Goal: Task Accomplishment & Management: Use online tool/utility

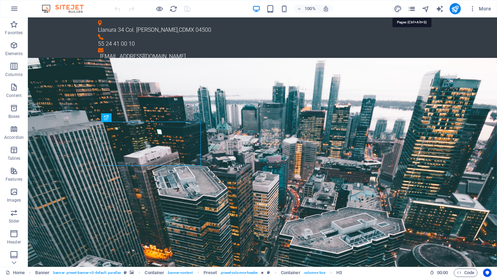
click at [411, 10] on icon "pages" at bounding box center [411, 9] width 8 height 8
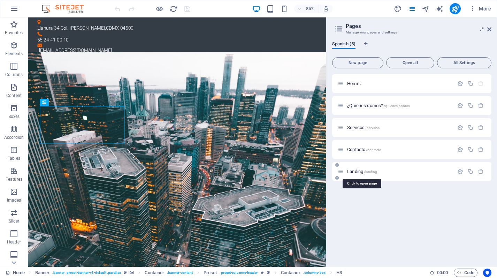
click at [358, 171] on span "Landing /landing" at bounding box center [362, 171] width 30 height 5
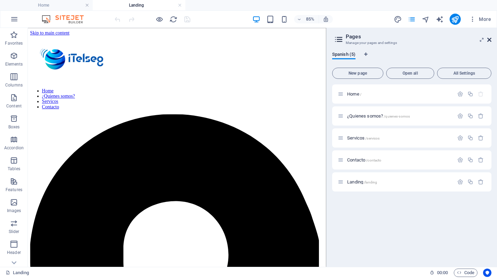
click at [487, 39] on icon at bounding box center [489, 40] width 4 height 6
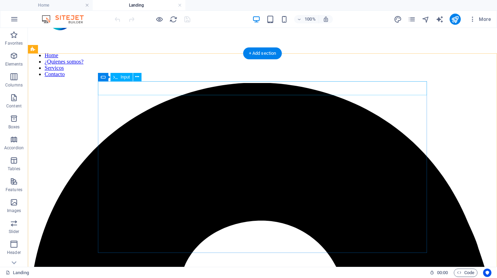
scroll to position [47, 0]
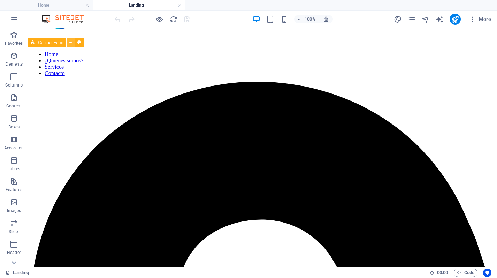
click at [70, 44] on icon at bounding box center [71, 42] width 4 height 7
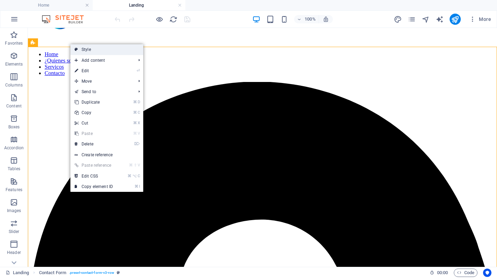
click at [82, 48] on link "Style" at bounding box center [106, 49] width 73 height 10
select select "rem"
select select "preset-contact-form-v3-row"
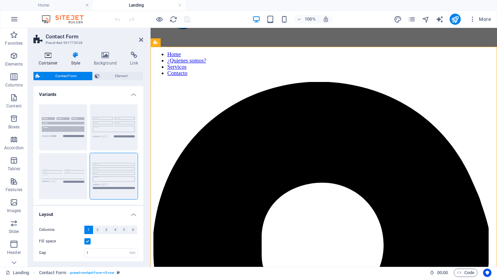
click at [46, 57] on icon at bounding box center [48, 55] width 30 height 7
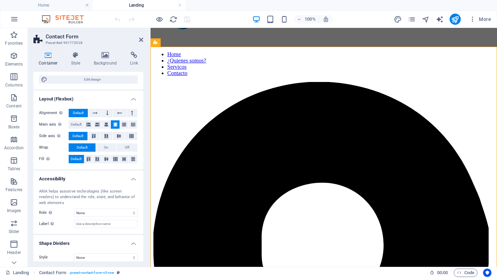
scroll to position [81, 0]
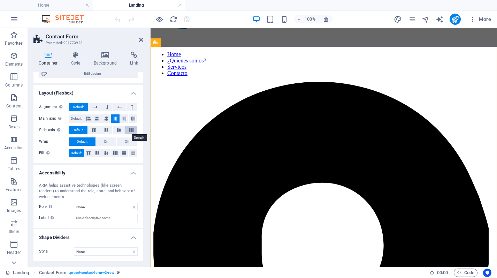
click at [131, 126] on button at bounding box center [131, 130] width 12 height 8
click at [103, 130] on icon at bounding box center [106, 130] width 8 height 4
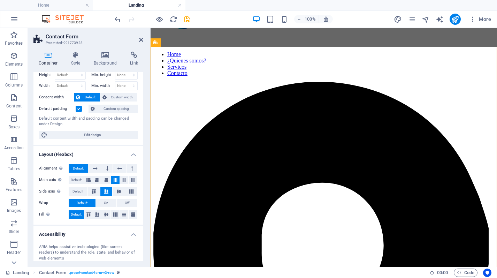
scroll to position [0, 0]
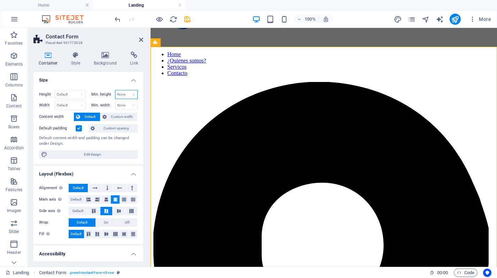
click at [132, 96] on select "None px rem % vh vw" at bounding box center [126, 94] width 22 height 8
click at [77, 92] on select "Default px rem % vh vw" at bounding box center [70, 94] width 30 height 8
click at [111, 116] on span "Custom width" at bounding box center [122, 116] width 27 height 8
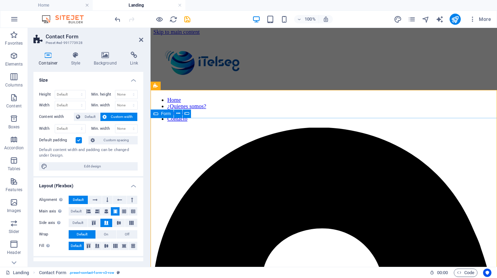
scroll to position [0, 0]
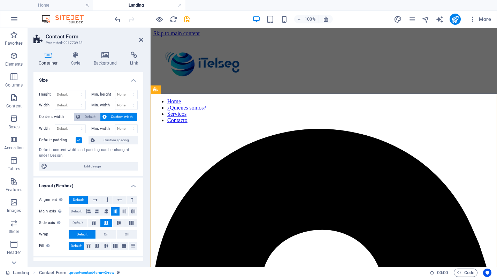
click at [91, 115] on span "Default" at bounding box center [90, 116] width 16 height 8
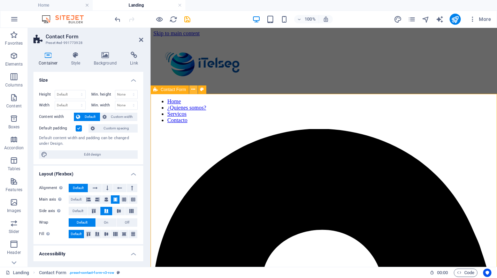
click at [196, 89] on button at bounding box center [193, 89] width 8 height 8
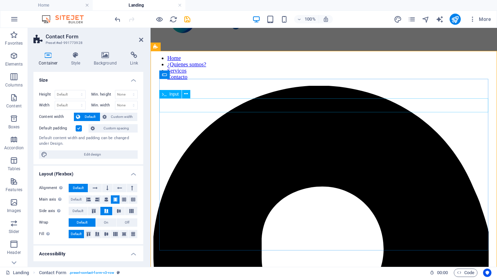
scroll to position [42, 0]
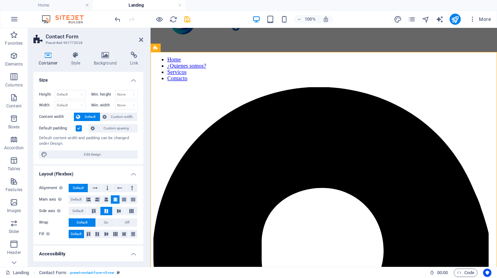
click at [144, 39] on aside "Contact Form Preset #ed-991773928 Container Style Background Link Size Height D…" at bounding box center [89, 147] width 123 height 239
click at [141, 39] on icon at bounding box center [141, 40] width 4 height 6
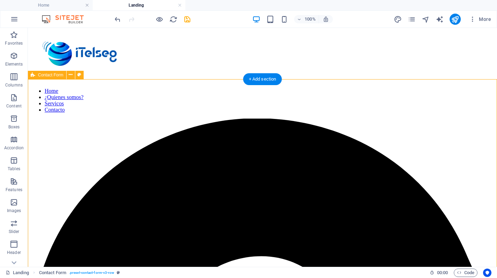
scroll to position [9, 0]
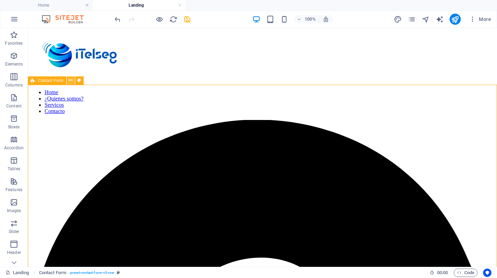
click at [68, 79] on button at bounding box center [71, 80] width 8 height 8
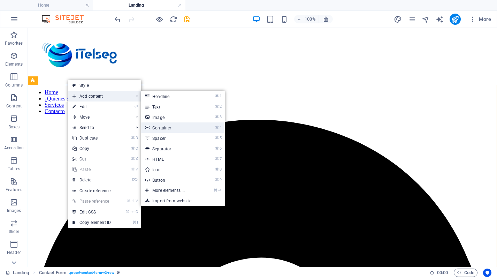
click at [174, 129] on link "⌘ 4 Container" at bounding box center [169, 127] width 57 height 10
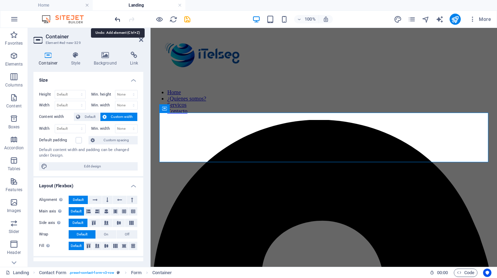
click at [118, 18] on icon "undo" at bounding box center [118, 19] width 8 height 8
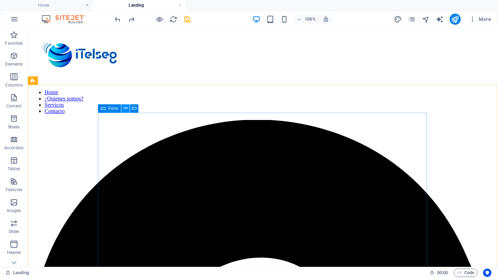
click at [124, 108] on icon at bounding box center [126, 107] width 4 height 7
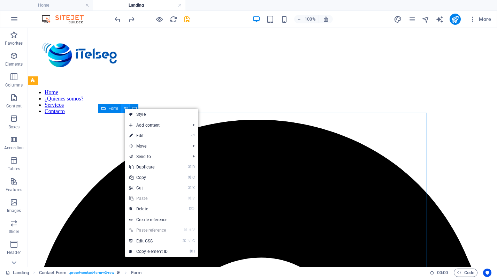
click at [124, 108] on icon at bounding box center [126, 107] width 4 height 7
click at [134, 108] on icon at bounding box center [134, 107] width 5 height 7
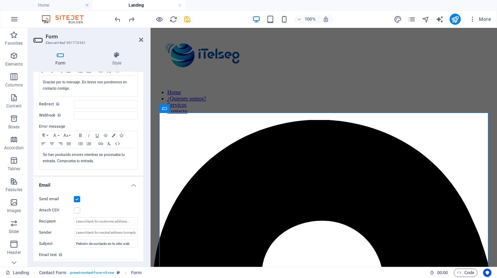
scroll to position [0, 0]
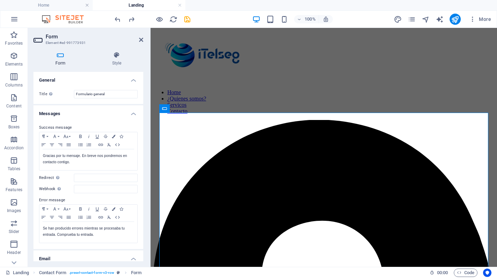
click at [119, 51] on div "Form Style General Title Define a name for the form. Formulario general Message…" at bounding box center [88, 156] width 121 height 220
click at [116, 53] on icon at bounding box center [116, 55] width 53 height 7
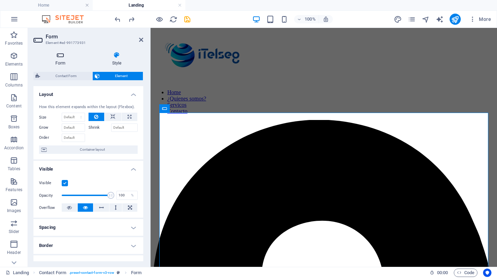
click at [62, 54] on icon at bounding box center [60, 55] width 54 height 7
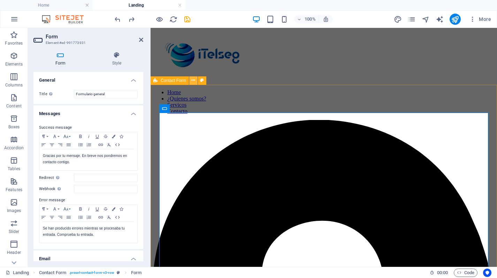
click at [191, 81] on icon at bounding box center [193, 80] width 4 height 7
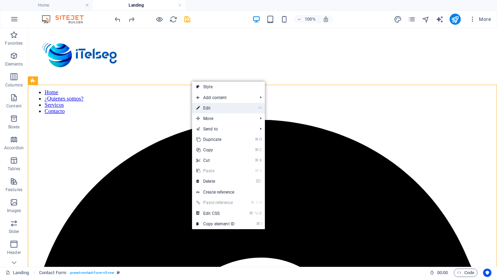
click at [250, 107] on li "⏎ Edit" at bounding box center [228, 108] width 73 height 10
click at [213, 107] on link "⏎ Edit" at bounding box center [215, 108] width 47 height 10
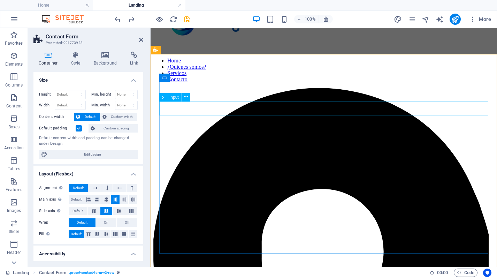
scroll to position [42, 0]
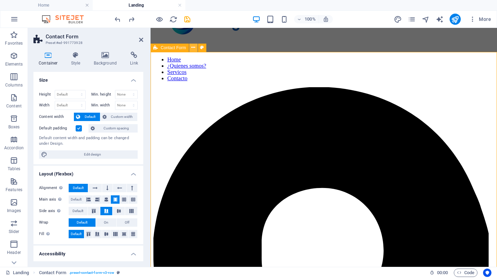
click at [192, 47] on icon at bounding box center [193, 47] width 4 height 7
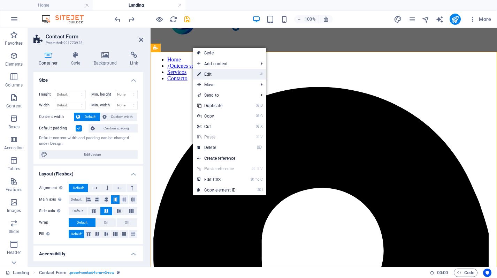
click at [259, 72] on icon "⏎" at bounding box center [260, 74] width 3 height 5
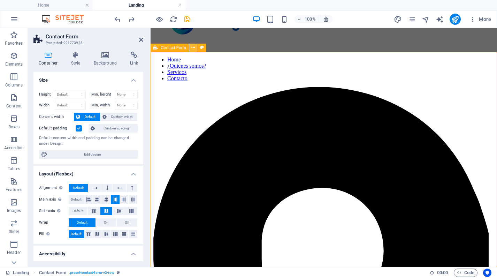
click at [194, 46] on icon at bounding box center [193, 47] width 4 height 7
click at [83, 57] on icon at bounding box center [76, 55] width 20 height 7
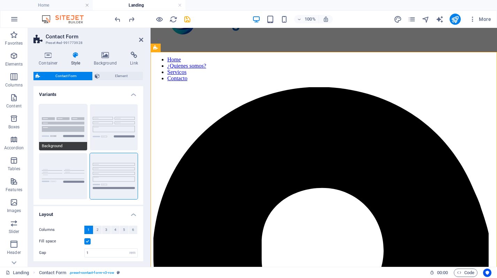
click at [72, 121] on button "Background" at bounding box center [63, 127] width 48 height 46
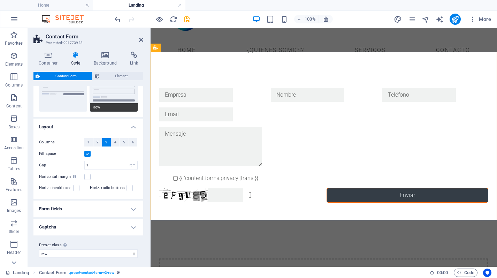
scroll to position [89, 0]
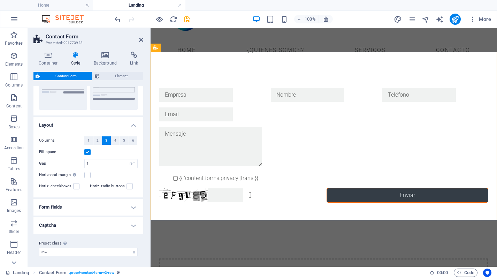
click at [134, 204] on h4 "Form fields" at bounding box center [88, 206] width 110 height 17
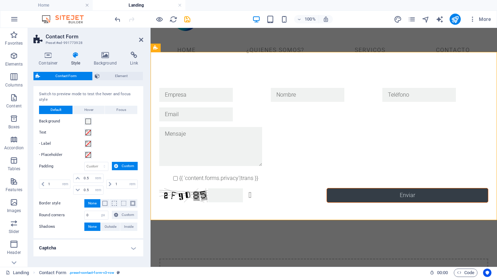
scroll to position [218, 0]
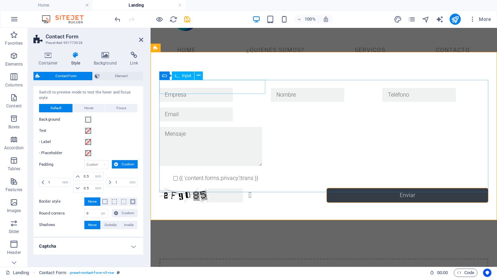
click at [233, 88] on input "text" at bounding box center [195, 95] width 73 height 14
click at [198, 75] on icon at bounding box center [198, 75] width 4 height 7
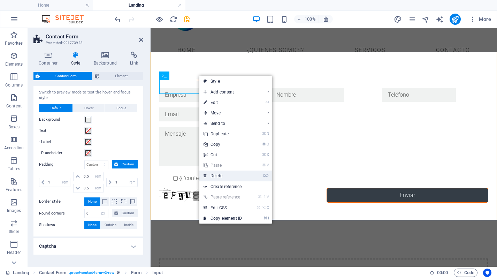
click at [226, 172] on link "⌦ Delete" at bounding box center [222, 175] width 47 height 10
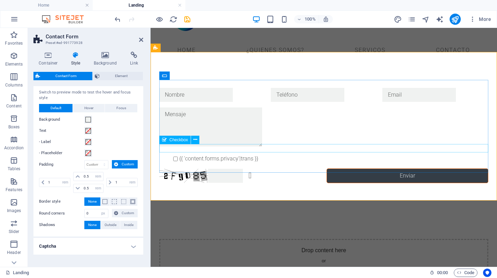
click at [188, 154] on div "{{ 'content.forms.privacy'|trans }}" at bounding box center [323, 158] width 329 height 8
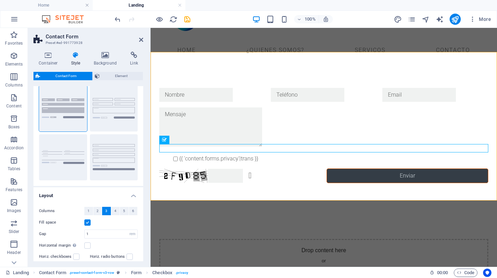
scroll to position [0, 0]
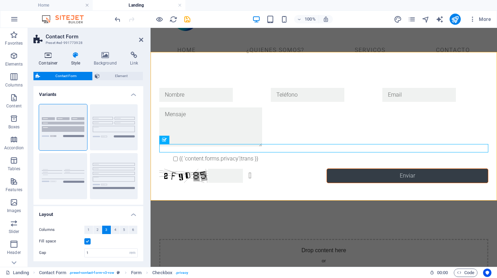
click at [52, 52] on icon at bounding box center [48, 55] width 30 height 7
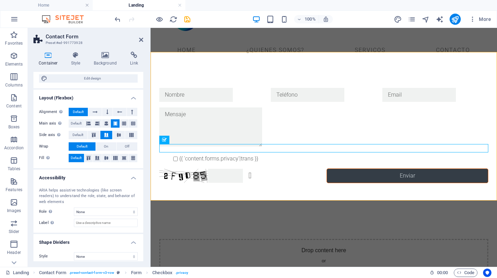
scroll to position [81, 0]
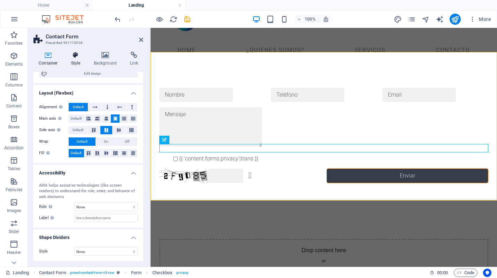
click at [80, 61] on h4 "Style" at bounding box center [77, 59] width 23 height 15
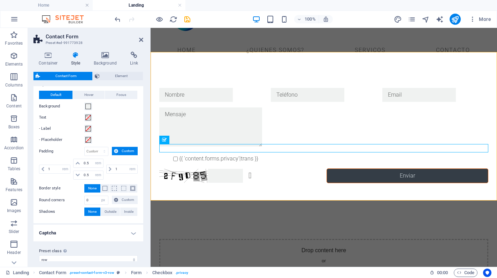
scroll to position [239, 0]
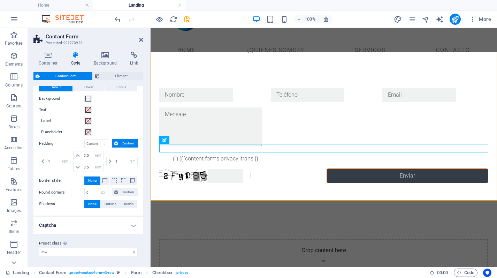
click at [133, 228] on h4 "Captcha" at bounding box center [88, 225] width 110 height 17
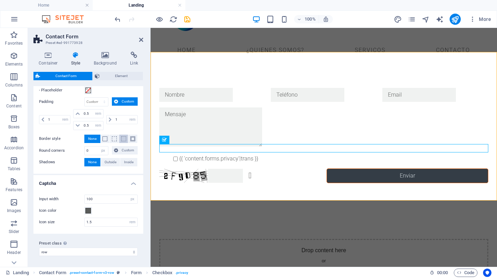
scroll to position [263, 0]
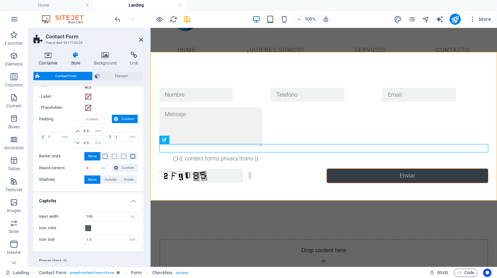
click at [53, 58] on icon at bounding box center [48, 55] width 30 height 7
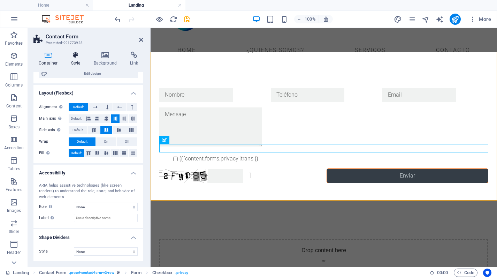
click at [80, 60] on h4 "Style" at bounding box center [77, 59] width 23 height 15
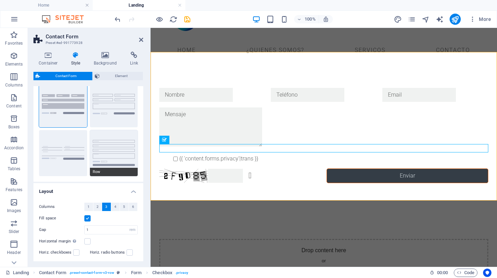
scroll to position [0, 0]
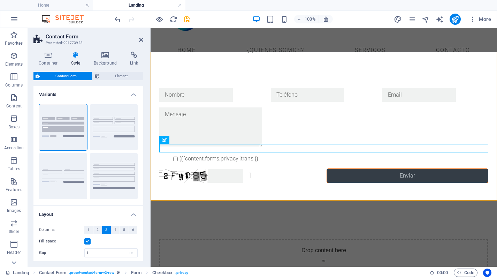
click at [108, 49] on div "Container Style Background Link Size Height Default px rem % vh vw Min. height …" at bounding box center [88, 156] width 121 height 220
click at [107, 53] on icon at bounding box center [105, 55] width 34 height 7
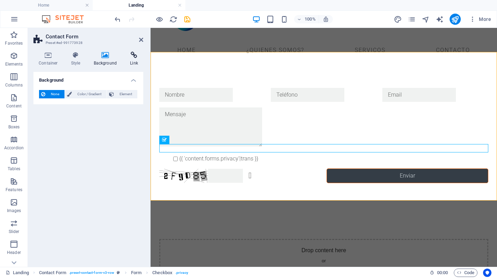
click at [135, 56] on icon at bounding box center [134, 55] width 18 height 7
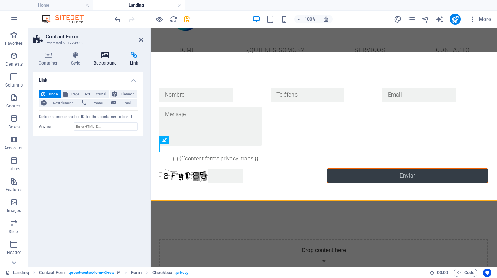
click at [100, 57] on icon at bounding box center [105, 55] width 34 height 7
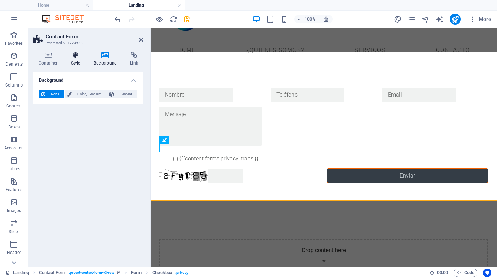
click at [76, 58] on icon at bounding box center [76, 55] width 20 height 7
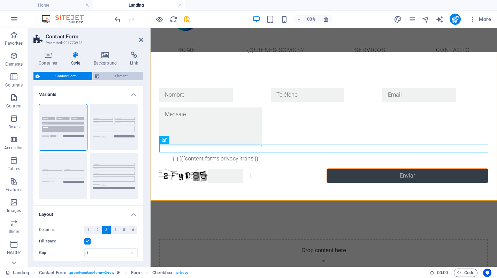
click at [99, 73] on button "Element" at bounding box center [118, 76] width 50 height 8
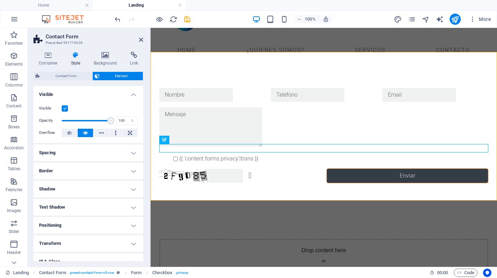
scroll to position [45, 0]
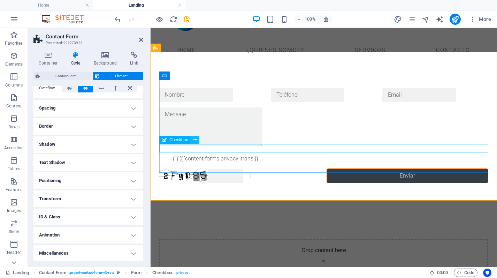
click at [196, 140] on icon at bounding box center [195, 139] width 4 height 7
click at [193, 140] on button at bounding box center [195, 139] width 8 height 8
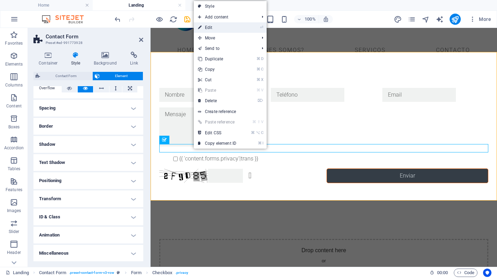
click at [214, 29] on link "⏎ Edit" at bounding box center [217, 27] width 47 height 10
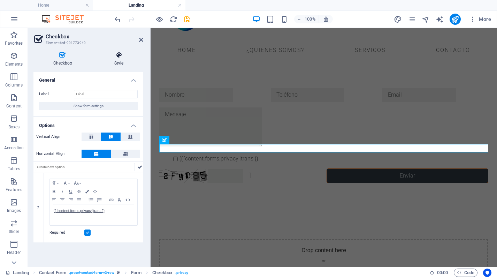
click at [120, 57] on icon at bounding box center [118, 55] width 49 height 7
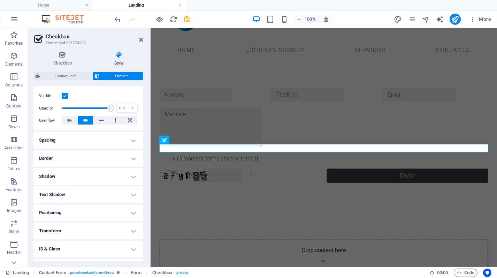
scroll to position [119, 0]
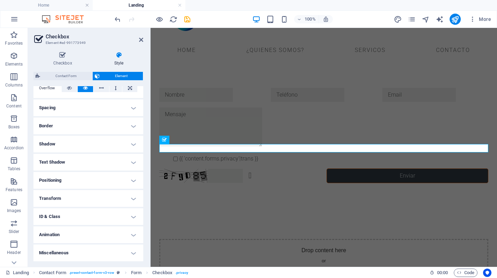
click at [140, 43] on header "Checkbox Element #ed-991773949" at bounding box center [88, 37] width 110 height 18
click at [140, 41] on icon at bounding box center [141, 40] width 4 height 6
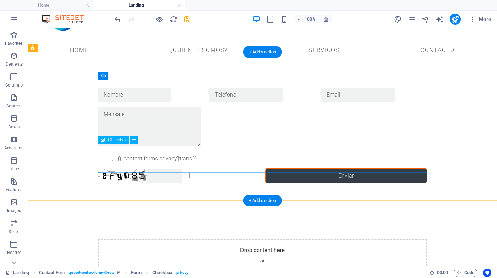
click at [205, 154] on div "{{ 'content.forms.privacy'|trans }}" at bounding box center [262, 158] width 329 height 8
click at [137, 139] on button at bounding box center [134, 139] width 8 height 8
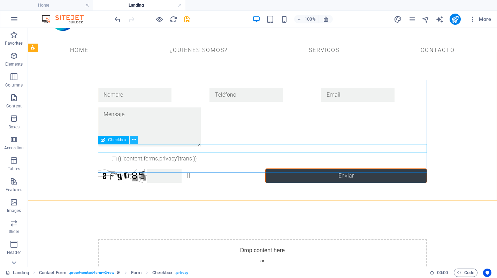
click at [133, 139] on icon at bounding box center [134, 139] width 4 height 7
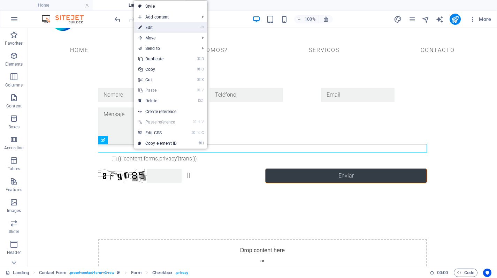
click at [163, 25] on link "⏎ Edit" at bounding box center [157, 27] width 47 height 10
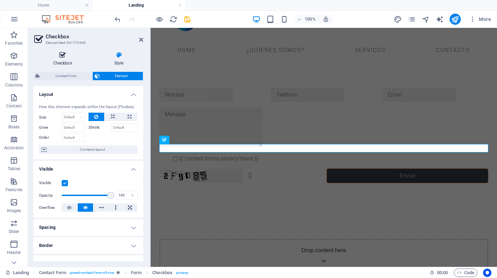
click at [60, 53] on icon at bounding box center [62, 55] width 58 height 7
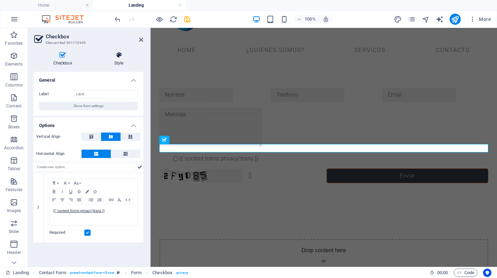
click at [116, 57] on icon at bounding box center [118, 55] width 49 height 7
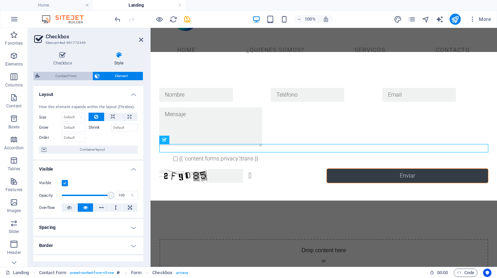
click at [68, 76] on span "Contact Form" at bounding box center [66, 76] width 48 height 8
select select "rem"
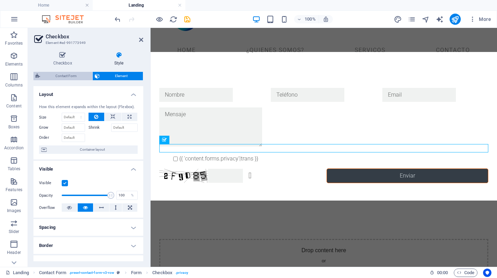
select select "rem"
select select "px"
select select "rem"
select select "preset-contact-form-v3-row"
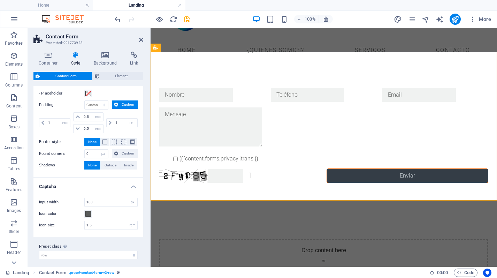
scroll to position [280, 0]
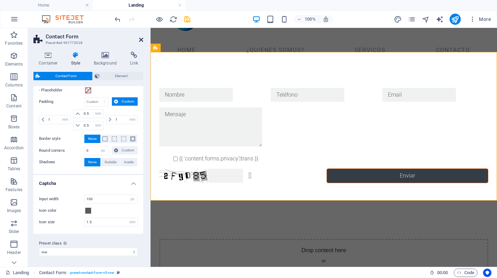
click at [140, 40] on icon at bounding box center [141, 40] width 4 height 6
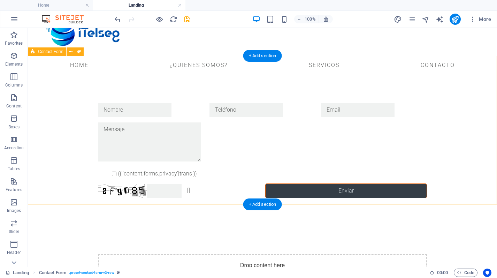
scroll to position [22, 0]
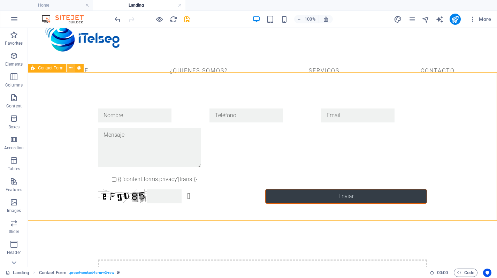
click at [72, 69] on button at bounding box center [71, 68] width 8 height 8
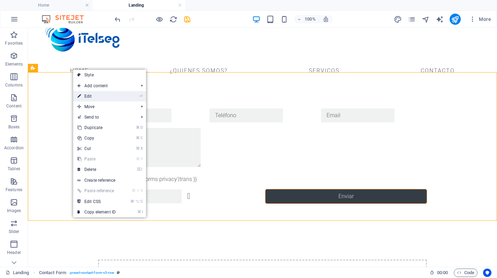
click at [111, 95] on link "⏎ Edit" at bounding box center [96, 96] width 47 height 10
select select "rem"
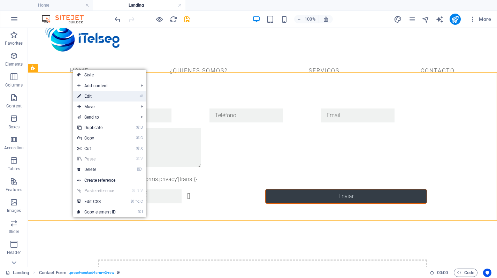
select select "rem"
select select "px"
select select "rem"
select select "preset-contact-form-v3-row"
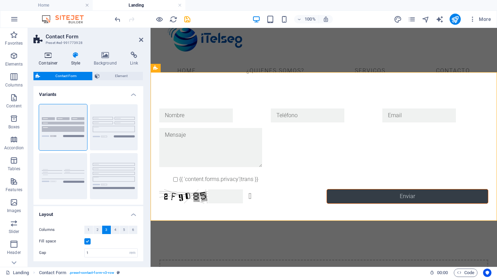
click at [54, 61] on h4 "Container" at bounding box center [49, 59] width 32 height 15
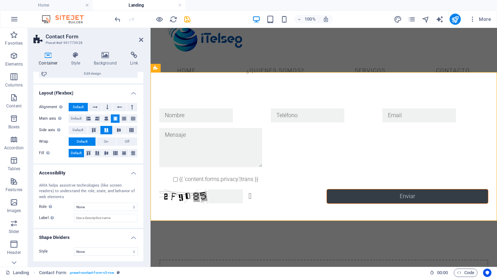
scroll to position [0, 0]
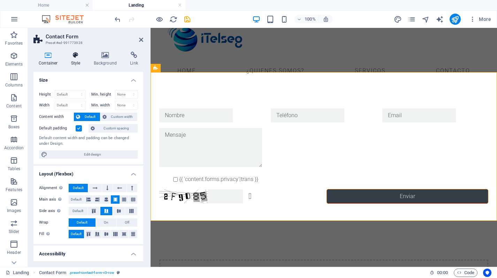
click at [81, 55] on icon at bounding box center [76, 55] width 20 height 7
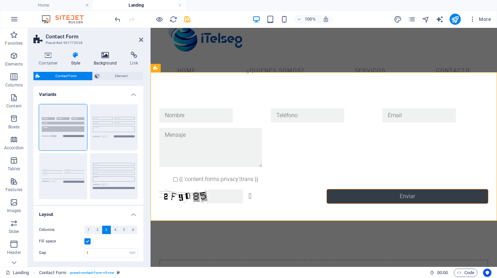
click at [104, 58] on icon at bounding box center [105, 55] width 34 height 7
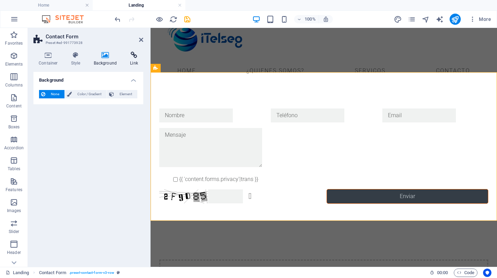
click at [130, 60] on h4 "Link" at bounding box center [134, 59] width 18 height 15
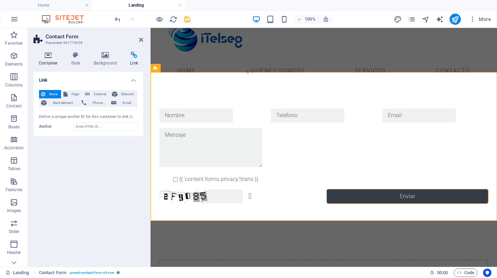
click at [49, 60] on h4 "Container" at bounding box center [49, 59] width 32 height 15
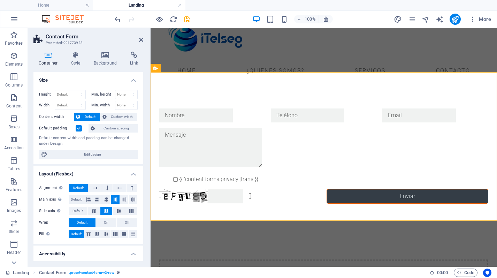
click at [143, 41] on aside "Contact Form Preset #ed-991773928 Container Style Background Link Size Height D…" at bounding box center [89, 147] width 123 height 239
click at [139, 38] on icon at bounding box center [141, 40] width 4 height 6
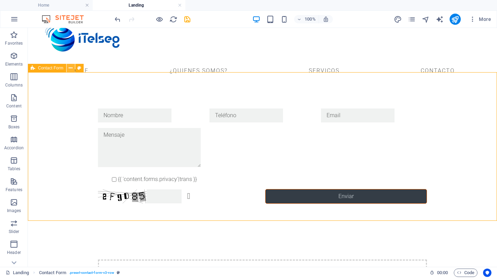
click at [71, 67] on icon at bounding box center [71, 67] width 4 height 7
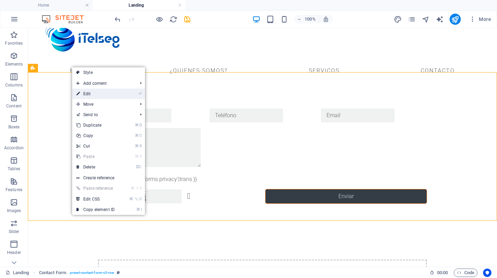
click at [87, 92] on link "⏎ Edit" at bounding box center [95, 93] width 47 height 10
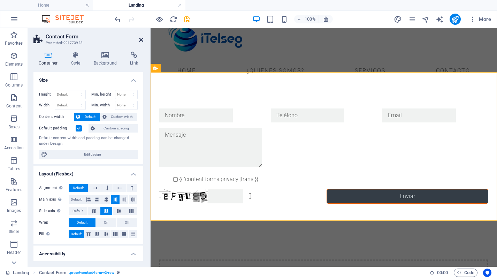
click at [139, 40] on icon at bounding box center [141, 40] width 4 height 6
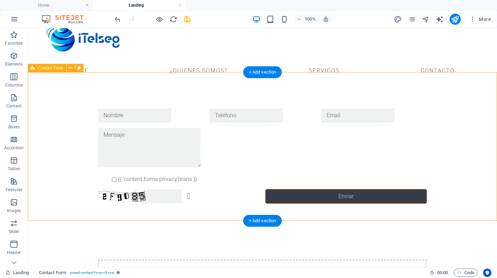
click at [148, 85] on div "{{ 'content.forms.privacy'|trans }} ¿Ilegible? Regenerar Enviar" at bounding box center [262, 155] width 469 height 151
click at [145, 108] on div at bounding box center [151, 115] width 106 height 14
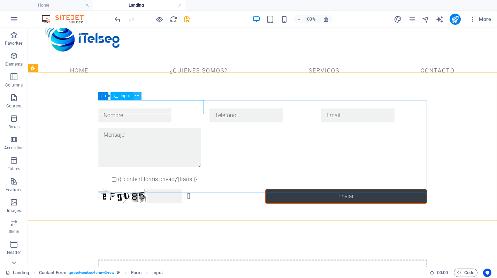
click at [137, 95] on icon at bounding box center [137, 95] width 4 height 7
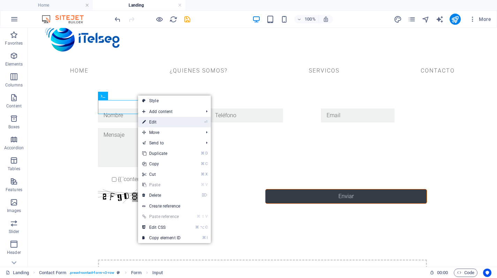
click at [155, 121] on link "⏎ Edit" at bounding box center [161, 122] width 47 height 10
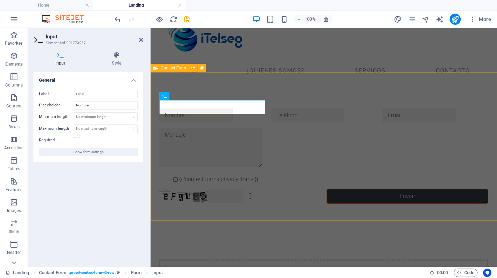
click at [171, 80] on div "{{ 'content.forms.privacy'|trans }} ¿Ilegible? Regenerar Enviar" at bounding box center [323, 155] width 346 height 151
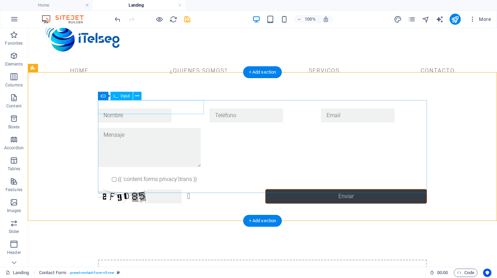
click at [99, 108] on div at bounding box center [151, 115] width 106 height 14
click at [86, 118] on div "{{ 'content.forms.privacy'|trans }} ¿Ilegible? Regenerar Enviar" at bounding box center [262, 155] width 469 height 151
click at [101, 117] on div "{{ 'content.forms.privacy'|trans }} ¿Ilegible? Regenerar Enviar" at bounding box center [262, 156] width 329 height 101
click at [134, 98] on button at bounding box center [137, 96] width 8 height 8
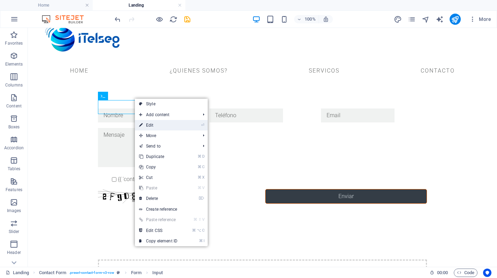
click at [153, 124] on link "⏎ Edit" at bounding box center [158, 125] width 47 height 10
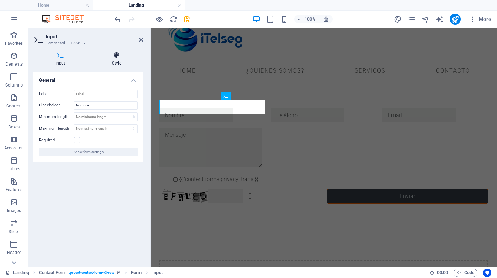
click at [127, 55] on icon at bounding box center [116, 55] width 53 height 7
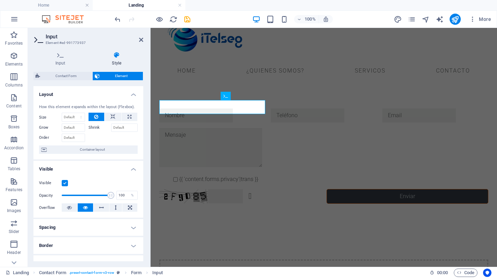
scroll to position [119, 0]
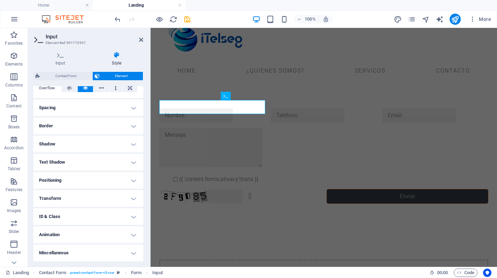
click at [138, 41] on header "Input Element #ed-991773937" at bounding box center [88, 37] width 110 height 18
click at [141, 41] on icon at bounding box center [141, 40] width 4 height 6
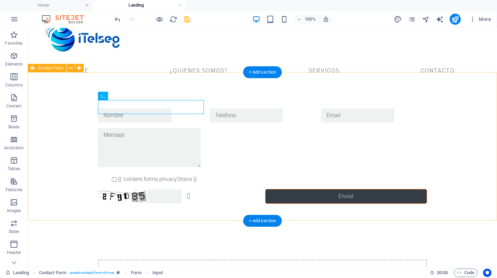
click at [61, 92] on div "{{ 'content.forms.privacy'|trans }} ¿Ilegible? Regenerar Enviar" at bounding box center [262, 155] width 469 height 151
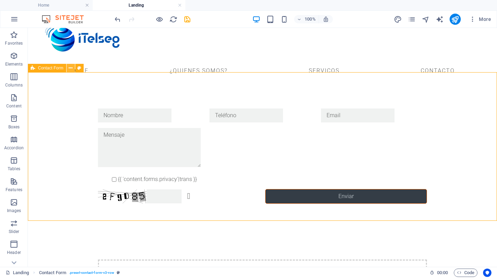
click at [71, 68] on icon at bounding box center [71, 67] width 4 height 7
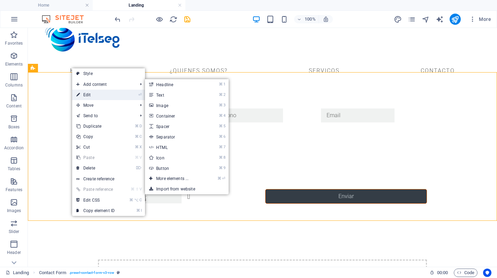
click at [91, 94] on link "⏎ Edit" at bounding box center [95, 94] width 47 height 10
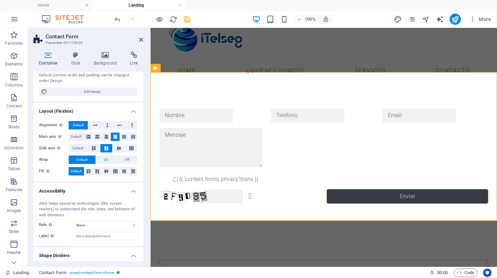
scroll to position [81, 0]
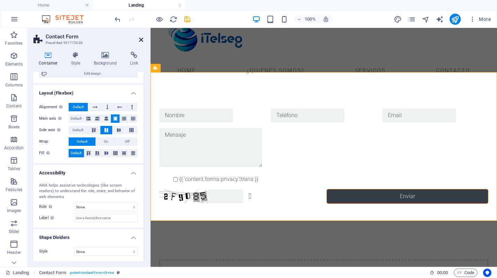
click at [141, 39] on icon at bounding box center [141, 40] width 4 height 6
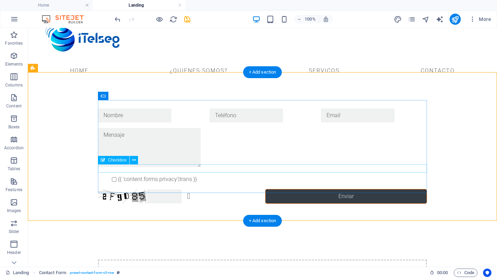
click at [161, 175] on div "{{ 'content.forms.privacy'|trans }}" at bounding box center [262, 179] width 329 height 8
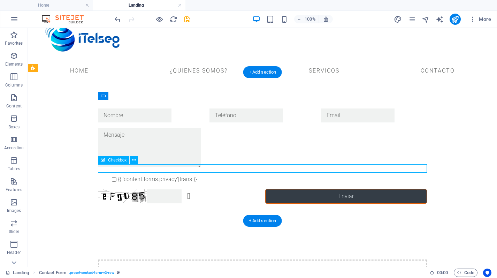
click at [161, 175] on div "{{ 'content.forms.privacy'|trans }}" at bounding box center [262, 179] width 329 height 8
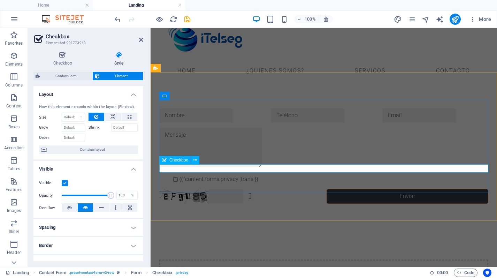
click at [204, 175] on div "{{ 'content.forms.privacy'|trans }}" at bounding box center [323, 179] width 329 height 8
click at [214, 175] on div "{{ 'content.forms.privacy'|trans }}" at bounding box center [323, 179] width 329 height 8
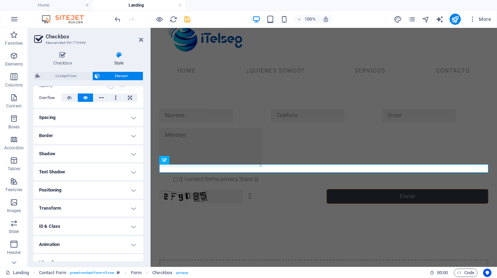
scroll to position [119, 0]
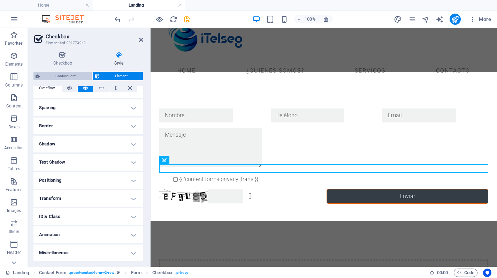
click at [60, 74] on span "Contact Form" at bounding box center [66, 76] width 48 height 8
select select "rem"
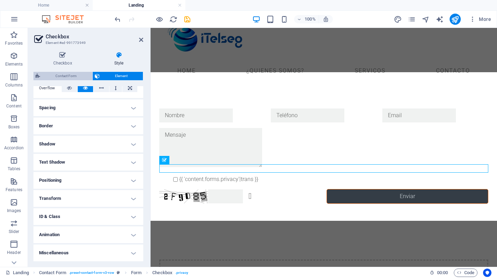
select select "rem"
select select "px"
select select "rem"
select select "preset-contact-form-v3-row"
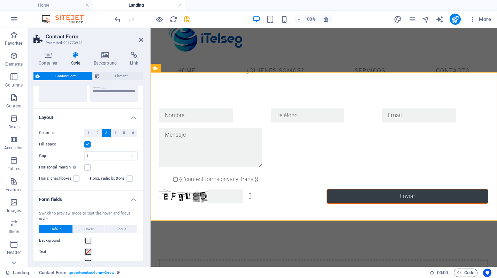
scroll to position [0, 0]
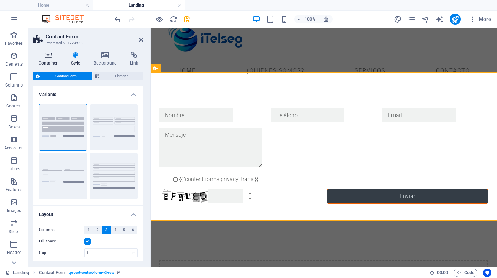
click at [54, 54] on icon at bounding box center [48, 55] width 30 height 7
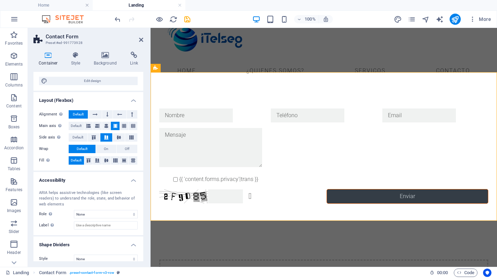
scroll to position [81, 0]
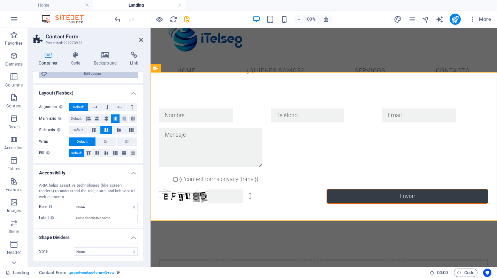
click at [90, 77] on span "Edit design" at bounding box center [92, 73] width 86 height 8
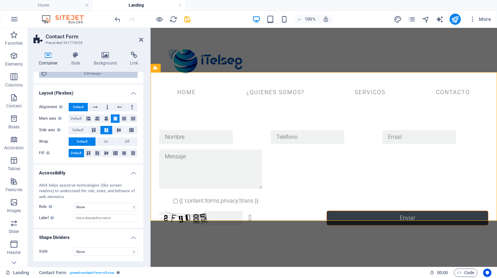
select select "px"
select select "300"
select select "px"
select select "rem"
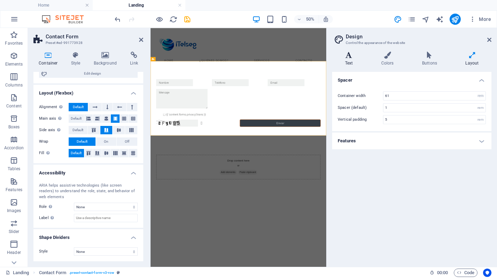
click at [350, 54] on icon at bounding box center [348, 55] width 33 height 7
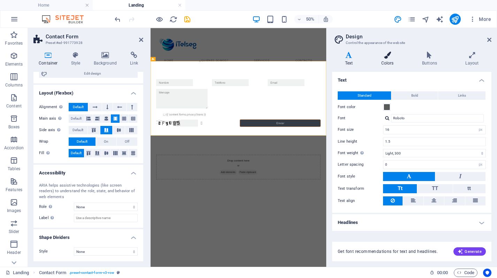
click at [386, 65] on h4 "Colors" at bounding box center [388, 59] width 41 height 15
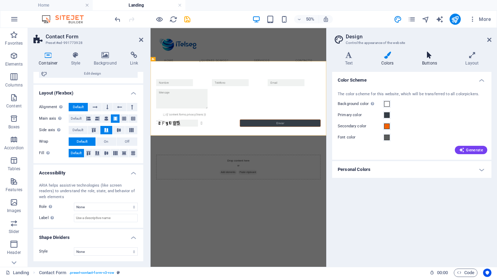
click at [429, 62] on h4 "Buttons" at bounding box center [430, 59] width 43 height 15
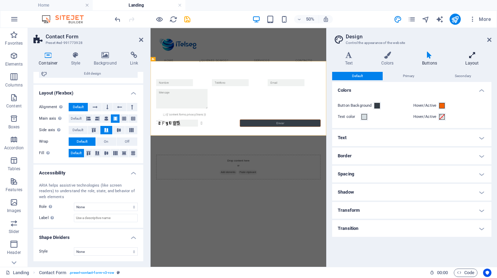
click at [469, 60] on h4 "Layout" at bounding box center [471, 59] width 39 height 15
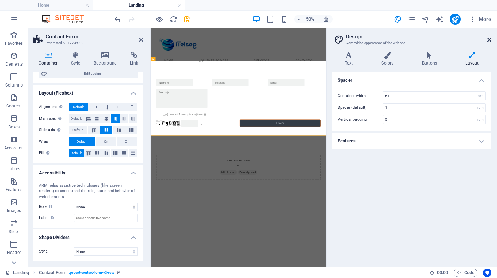
click at [489, 38] on icon at bounding box center [489, 40] width 4 height 6
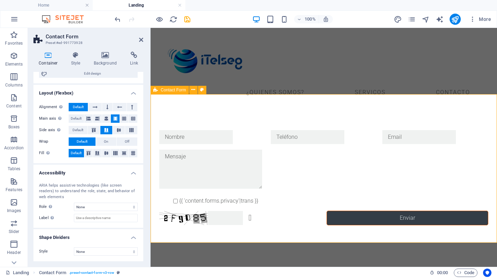
click at [165, 114] on div "{{ 'content.forms.privacy'|trans }} ¿Ilegible? Regenerar Enviar" at bounding box center [323, 177] width 346 height 151
click at [199, 121] on button at bounding box center [198, 118] width 8 height 8
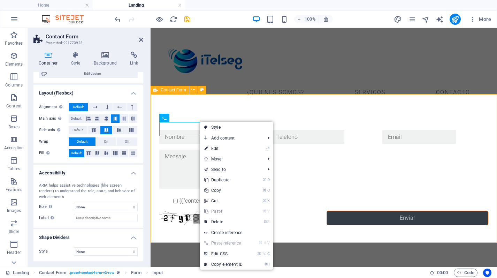
click at [220, 106] on div "{{ 'content.forms.privacy'|trans }} ¿Ilegible? Regenerar Enviar" at bounding box center [323, 177] width 346 height 151
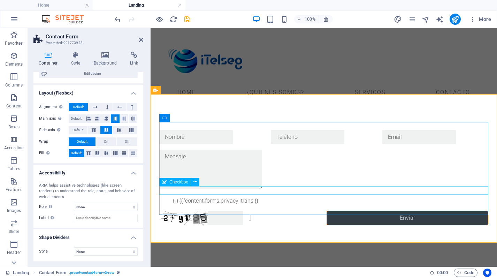
click at [193, 196] on div "{{ 'content.forms.privacy'|trans }}" at bounding box center [323, 200] width 329 height 8
click at [244, 196] on div "{{ 'content.forms.privacy'|trans }}" at bounding box center [323, 200] width 329 height 8
click at [197, 184] on button at bounding box center [195, 182] width 8 height 8
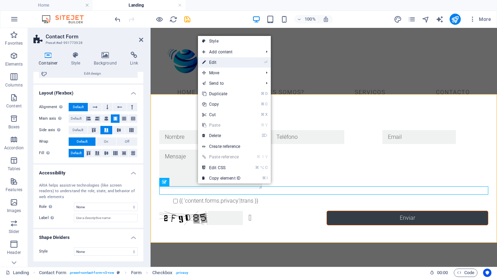
click at [255, 59] on li "⏎ Edit" at bounding box center [234, 62] width 73 height 10
click at [245, 64] on li "⏎ Edit" at bounding box center [234, 62] width 73 height 10
click at [209, 61] on link "⏎ Edit" at bounding box center [221, 62] width 47 height 10
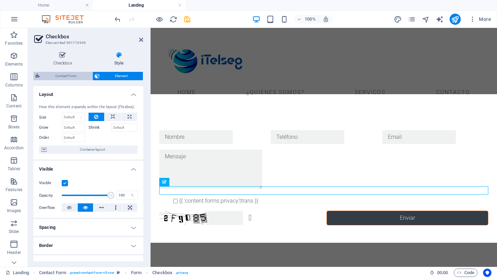
click at [65, 78] on span "Contact Form" at bounding box center [66, 76] width 48 height 8
select select "rem"
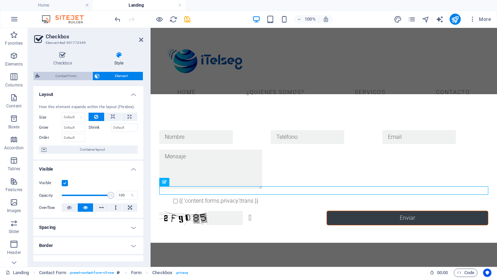
select select "rem"
select select "px"
select select "rem"
select select "preset-contact-form-v3-row"
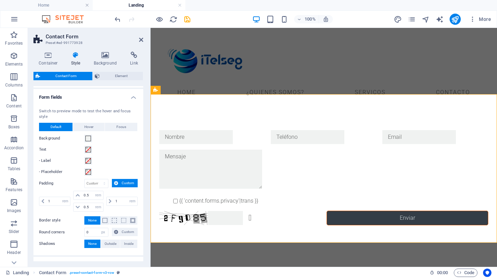
scroll to position [184, 0]
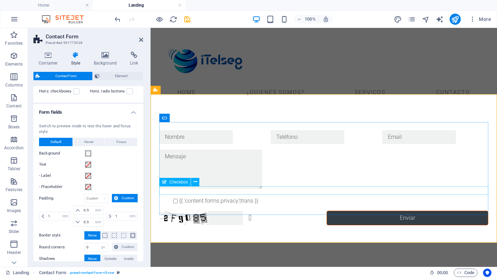
click at [239, 196] on div "{{ 'content.forms.privacy'|trans }}" at bounding box center [323, 200] width 329 height 8
click at [241, 196] on div "{{ 'content.forms.privacy'|trans }}" at bounding box center [323, 200] width 329 height 8
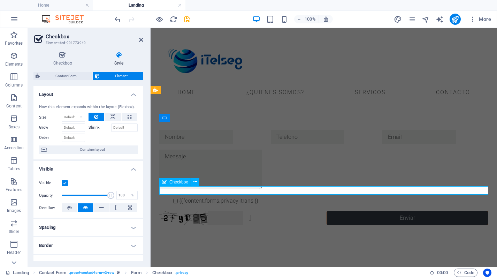
click at [241, 196] on div "{{ 'content.forms.privacy'|trans }}" at bounding box center [323, 200] width 329 height 8
click at [237, 196] on div "{{ 'content.forms.privacy'|trans }}" at bounding box center [323, 200] width 329 height 8
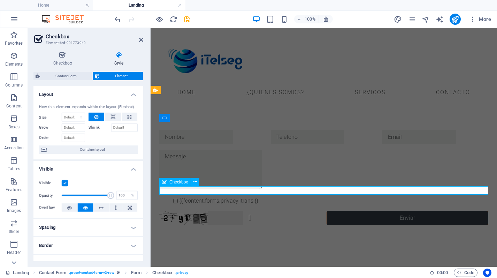
click at [237, 196] on div "{{ 'content.forms.privacy'|trans }}" at bounding box center [323, 200] width 329 height 8
click at [220, 196] on div "{{ 'content.forms.privacy'|trans }}" at bounding box center [323, 200] width 329 height 8
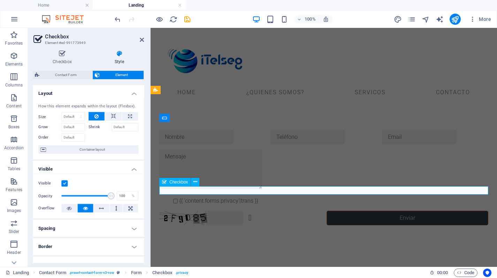
click at [221, 196] on div "{{ 'content.forms.privacy'|trans }}" at bounding box center [323, 200] width 329 height 8
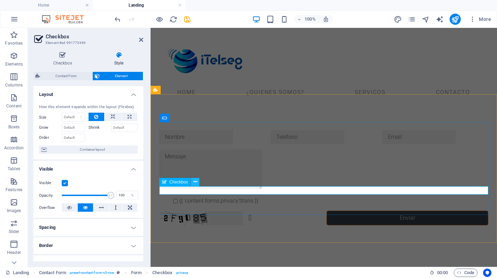
click at [195, 181] on icon at bounding box center [195, 181] width 4 height 7
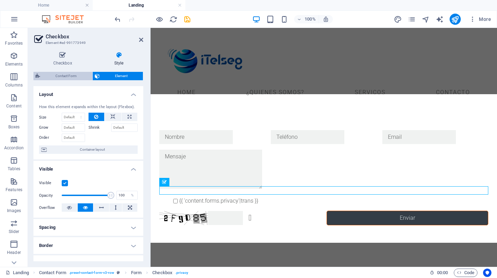
click at [65, 78] on span "Contact Form" at bounding box center [66, 76] width 48 height 8
select select "rem"
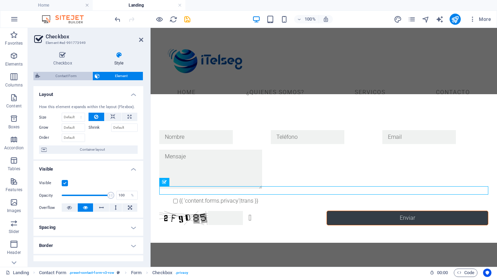
select select "rem"
select select "px"
select select "rem"
select select "preset-contact-form-v3-row"
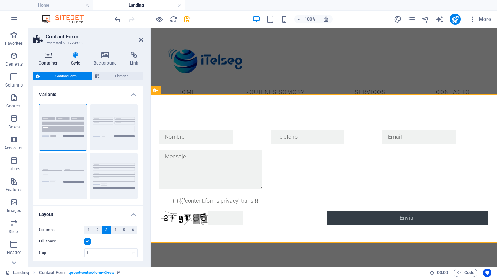
click at [48, 59] on h4 "Container" at bounding box center [49, 59] width 32 height 15
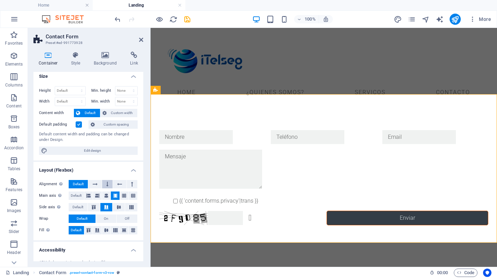
scroll to position [0, 0]
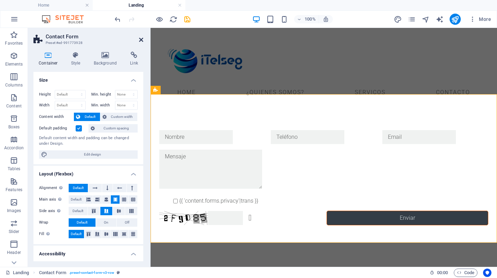
click at [142, 38] on icon at bounding box center [141, 40] width 4 height 6
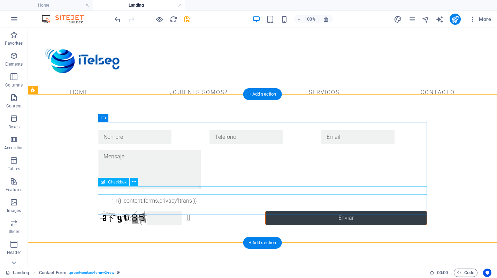
click at [178, 196] on div "{{ 'content.forms.privacy'|trans }}" at bounding box center [262, 200] width 329 height 8
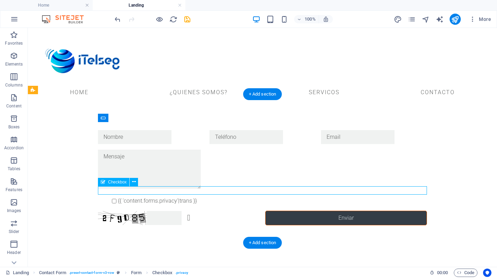
click at [178, 196] on div "{{ 'content.forms.privacy'|trans }}" at bounding box center [262, 200] width 329 height 8
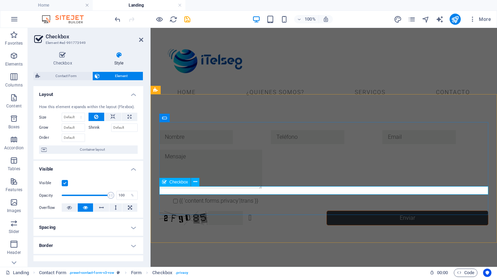
click at [241, 196] on div "{{ 'content.forms.privacy'|trans }}" at bounding box center [323, 200] width 329 height 8
click at [243, 196] on div "{{ 'content.forms.privacy'|trans }}" at bounding box center [323, 200] width 329 height 8
click at [242, 196] on div "{{ 'content.forms.privacy'|trans }}" at bounding box center [323, 200] width 329 height 8
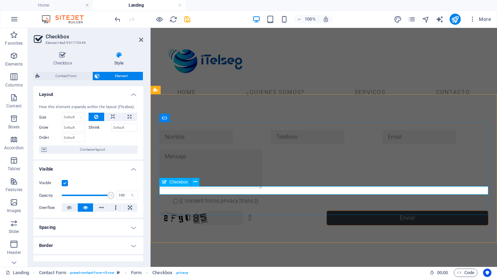
click at [242, 196] on div "{{ 'content.forms.privacy'|trans }}" at bounding box center [323, 200] width 329 height 8
click at [239, 196] on div "{{ 'content.forms.privacy'|trans }}" at bounding box center [323, 200] width 329 height 8
click at [194, 181] on icon at bounding box center [195, 181] width 4 height 7
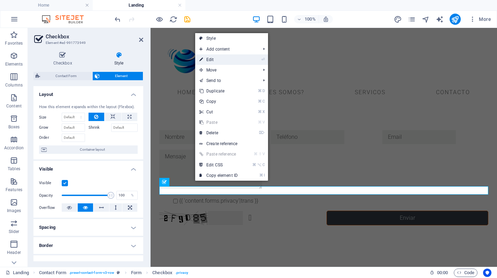
click at [219, 58] on link "⏎ Edit" at bounding box center [218, 59] width 47 height 10
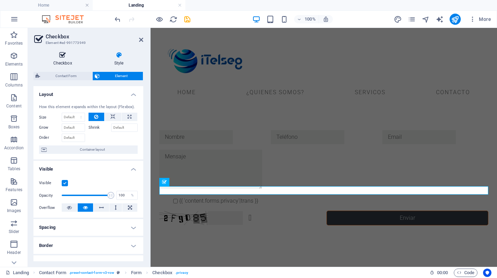
click at [69, 58] on icon at bounding box center [62, 55] width 58 height 7
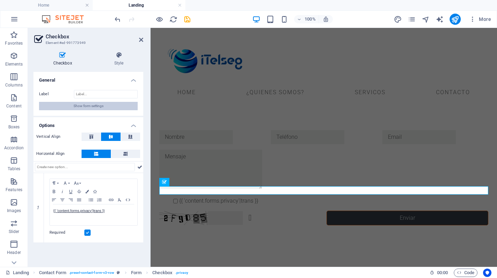
click at [102, 108] on span "Show form settings" at bounding box center [88, 106] width 30 height 8
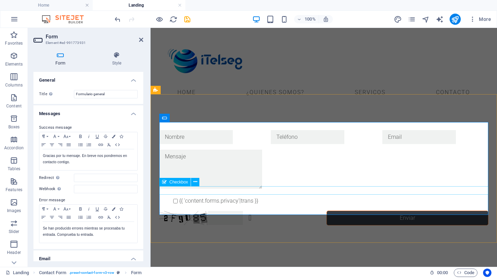
click at [232, 196] on div "{{ 'content.forms.privacy'|trans }}" at bounding box center [323, 200] width 329 height 8
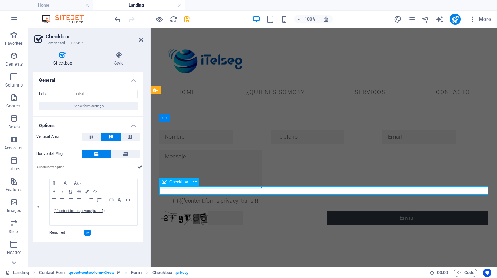
click at [232, 196] on div "{{ 'content.forms.privacy'|trans }}" at bounding box center [323, 200] width 329 height 8
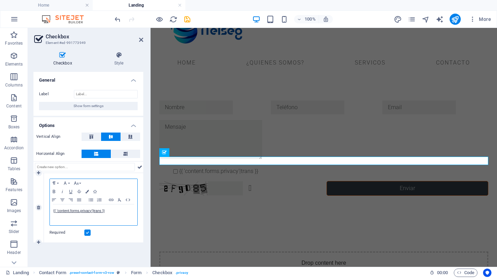
click at [107, 211] on p "{{ 'content.forms.privacy'|trans }}" at bounding box center [93, 211] width 80 height 6
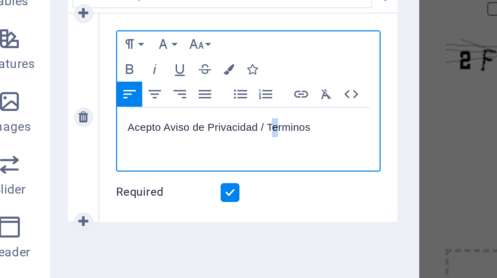
click at [102, 211] on div "Acepto Aviso de Privacidad / Terminos" at bounding box center [93, 214] width 87 height 21
click at [116, 210] on div "Acepto Aviso de Privacidad / Términos" at bounding box center [93, 214] width 87 height 21
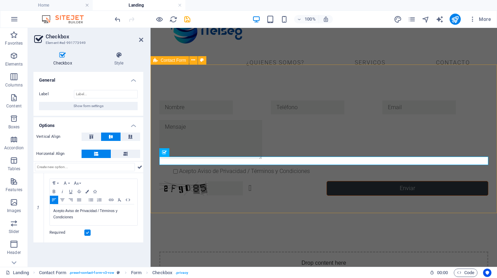
click at [225, 207] on div "Acepto Aviso de Privacidad / Términos y Condiciones ¿Ilegible? Regenerar Enviar" at bounding box center [323, 147] width 346 height 151
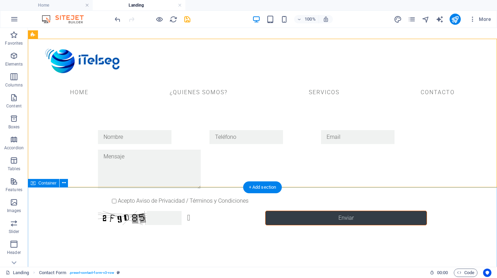
scroll to position [81, 0]
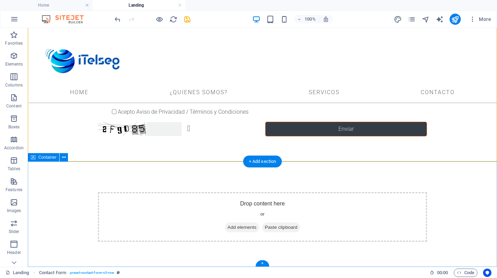
click at [231, 222] on span "Add elements" at bounding box center [242, 227] width 34 height 10
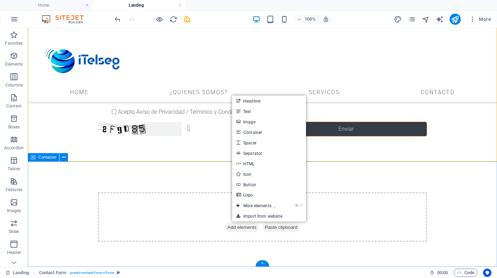
click at [202, 215] on div "Drop content here or Add elements Paste clipboard" at bounding box center [262, 216] width 329 height 49
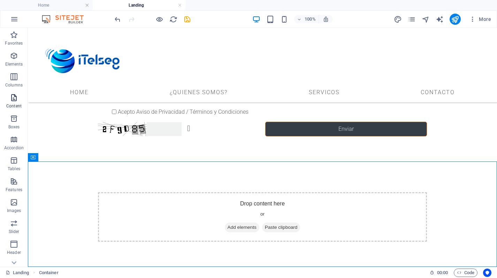
click at [15, 99] on icon "button" at bounding box center [14, 97] width 8 height 8
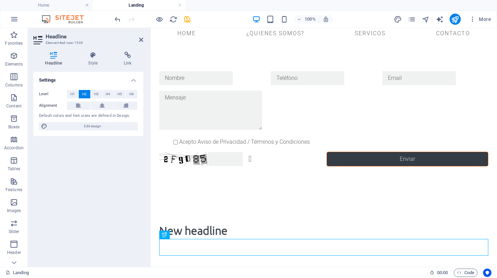
scroll to position [31, 0]
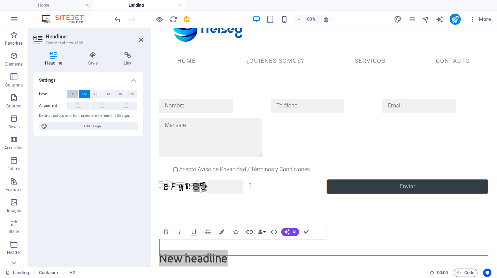
click at [69, 93] on button "H1" at bounding box center [72, 94] width 11 height 8
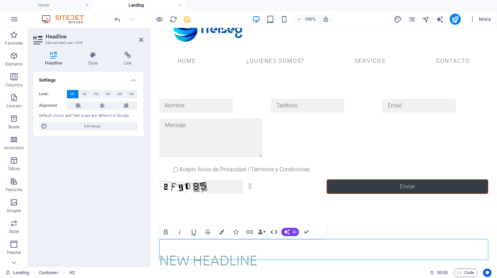
click at [272, 232] on icon "button" at bounding box center [274, 231] width 8 height 8
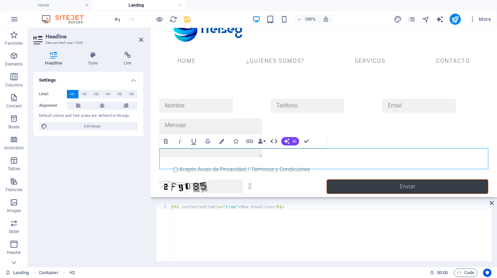
scroll to position [122, 0]
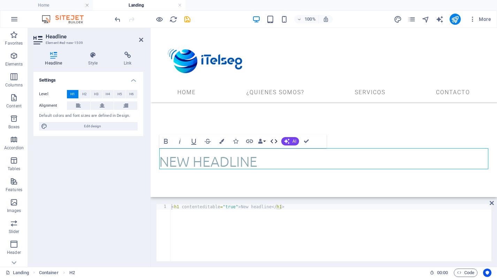
click at [271, 140] on icon "button" at bounding box center [274, 141] width 8 height 8
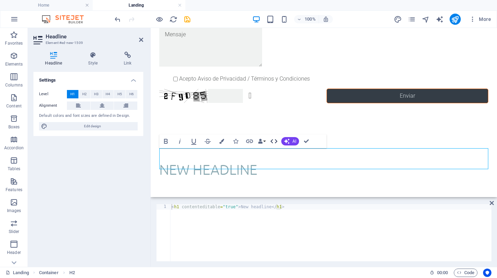
scroll to position [52, 0]
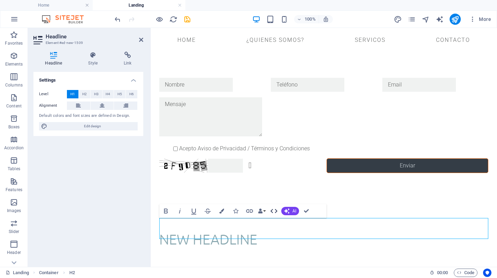
click at [271, 211] on icon "button" at bounding box center [273, 211] width 7 height 4
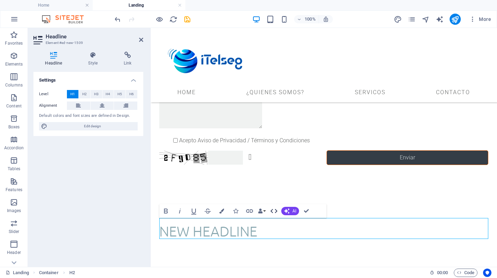
scroll to position [122, 0]
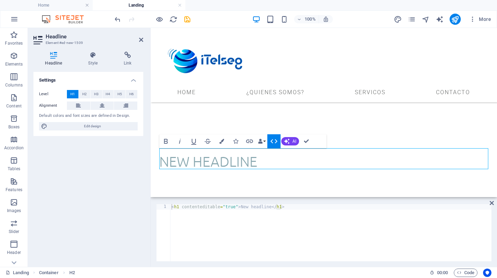
click at [272, 142] on icon "button" at bounding box center [273, 141] width 7 height 4
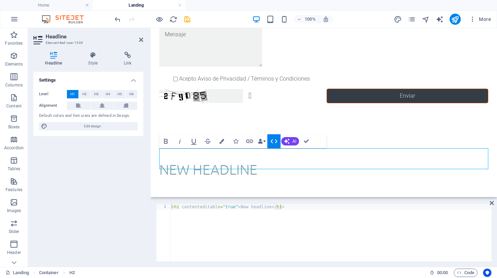
scroll to position [52, 0]
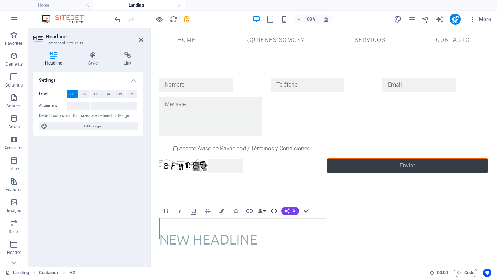
click at [276, 212] on icon "button" at bounding box center [274, 210] width 8 height 8
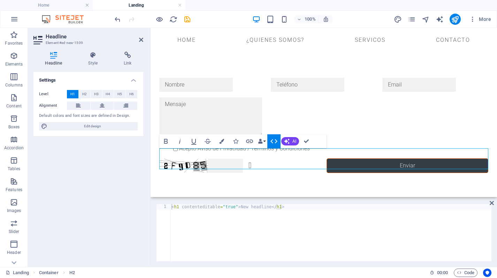
scroll to position [122, 0]
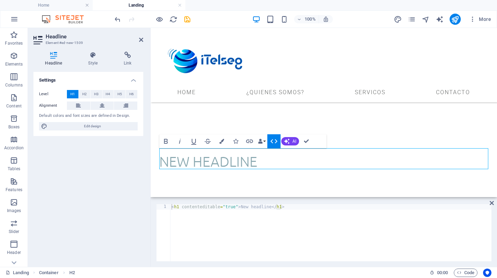
click at [275, 140] on icon "button" at bounding box center [274, 141] width 8 height 8
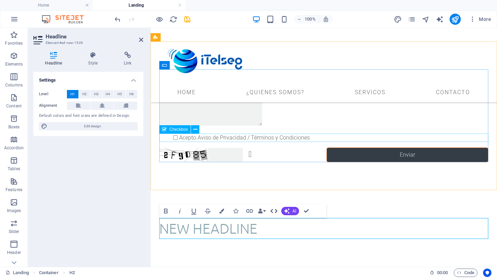
scroll to position [52, 0]
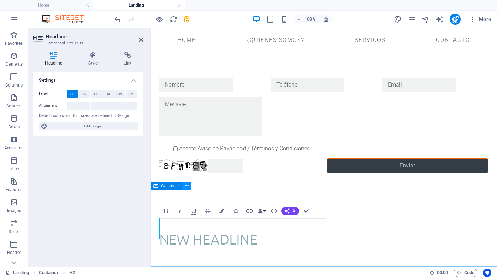
click at [187, 187] on icon at bounding box center [187, 185] width 4 height 7
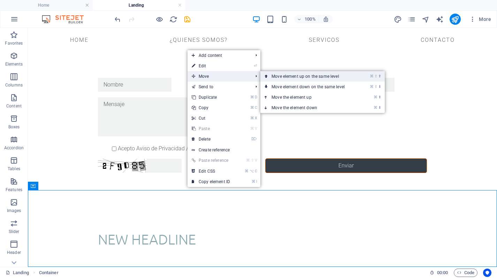
click at [283, 78] on link "⌘ ⇧ ⬆ Move element up on the same level" at bounding box center [309, 76] width 98 height 10
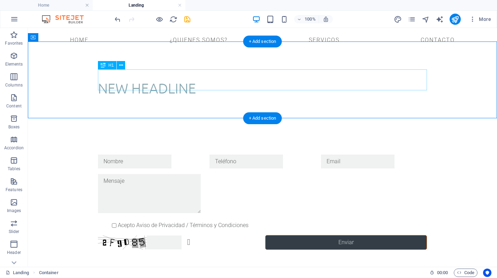
click at [111, 84] on div "New headline" at bounding box center [262, 88] width 329 height 21
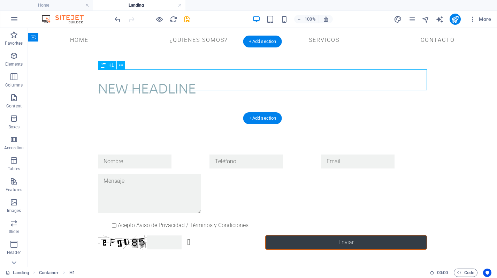
click at [111, 83] on div "New headline" at bounding box center [262, 88] width 329 height 21
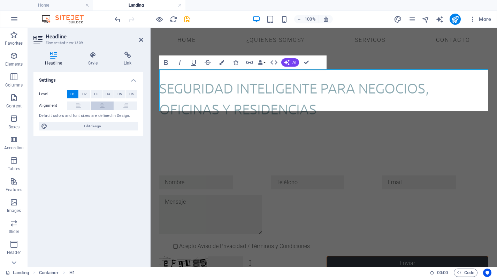
click at [96, 106] on button at bounding box center [102, 105] width 23 height 8
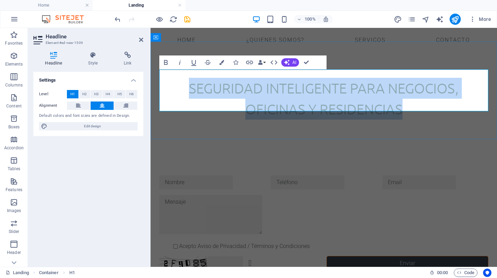
drag, startPoint x: 400, startPoint y: 101, endPoint x: 175, endPoint y: 84, distance: 225.3
click at [175, 84] on h1 "Seguridad Inteligente para Negocios, Oficinas y Residencias" at bounding box center [323, 99] width 329 height 42
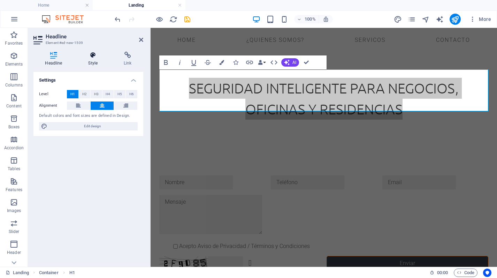
click at [94, 55] on icon at bounding box center [93, 55] width 33 height 7
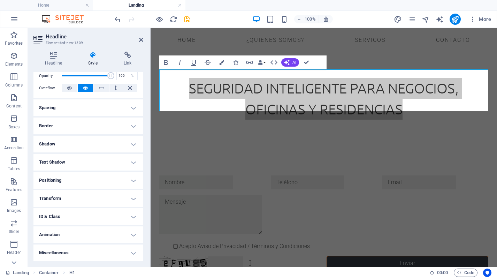
scroll to position [0, 0]
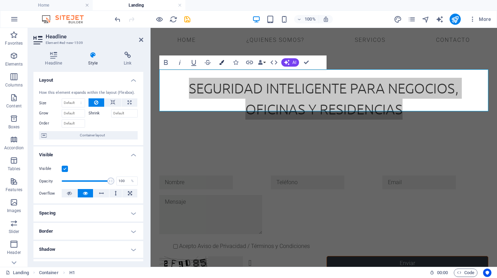
click at [222, 63] on icon "button" at bounding box center [221, 62] width 5 height 5
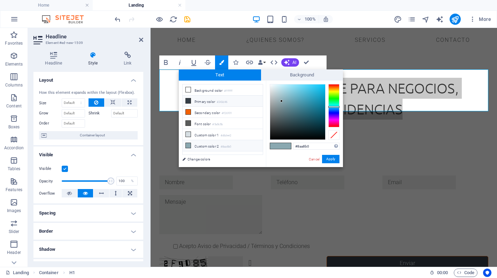
click at [188, 102] on icon at bounding box center [188, 100] width 5 height 5
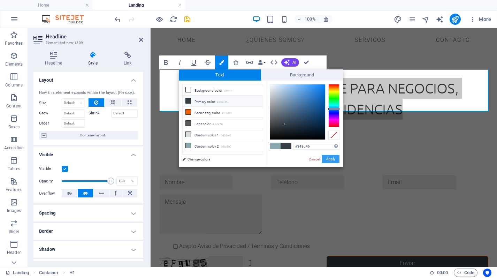
click at [333, 159] on button "Apply" at bounding box center [330, 159] width 17 height 8
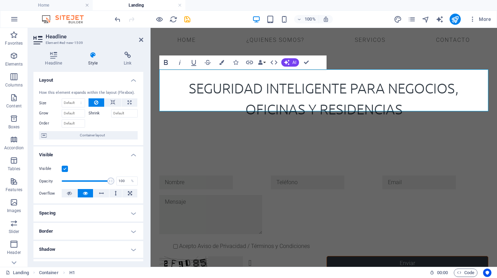
click at [168, 61] on icon "button" at bounding box center [166, 62] width 8 height 8
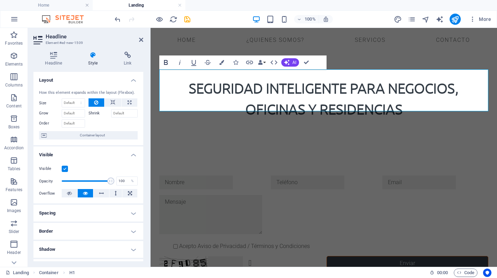
click at [166, 64] on icon "button" at bounding box center [166, 62] width 8 height 8
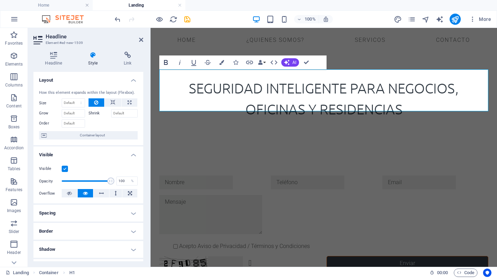
click at [166, 64] on icon "button" at bounding box center [166, 62] width 8 height 8
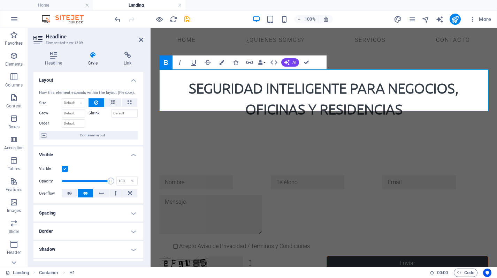
click at [166, 64] on icon "button" at bounding box center [166, 62] width 8 height 8
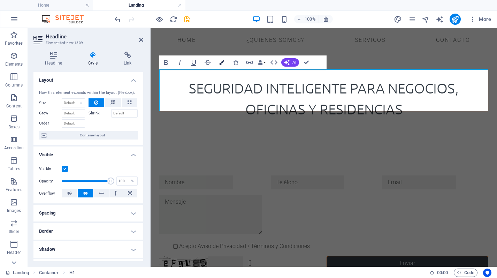
click at [218, 64] on button "Colors" at bounding box center [221, 62] width 13 height 14
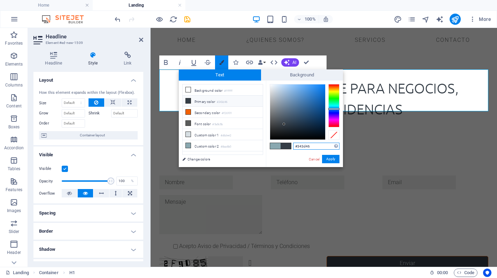
click at [218, 64] on button "Colors" at bounding box center [221, 62] width 13 height 14
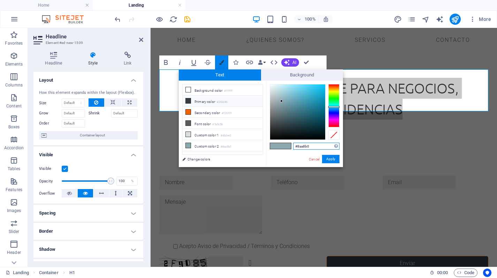
click at [218, 64] on button "Colors" at bounding box center [221, 62] width 13 height 14
click at [202, 103] on li "Primary color #343d46" at bounding box center [222, 100] width 80 height 11
type input "#343d46"
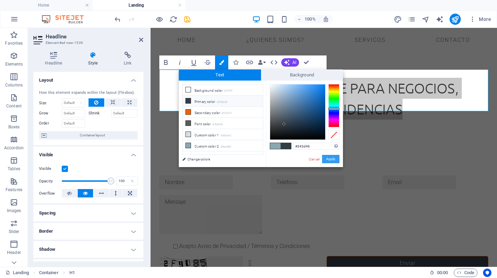
click at [326, 159] on button "Apply" at bounding box center [330, 159] width 17 height 8
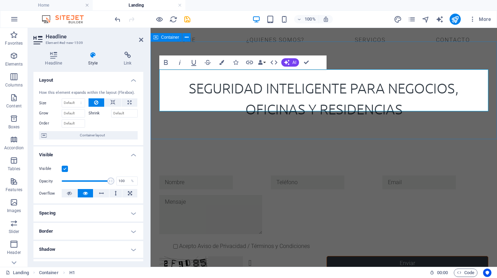
click at [228, 50] on div "​ Seguridad Inteligente para Negocios, Oficinas y Residencias ​" at bounding box center [323, 99] width 346 height 98
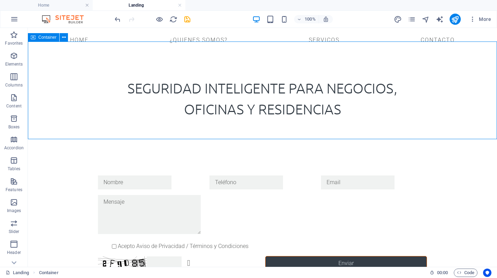
click at [228, 50] on div "Seguridad Inteligente para Negocios, Oficinas y Residencias" at bounding box center [262, 99] width 469 height 98
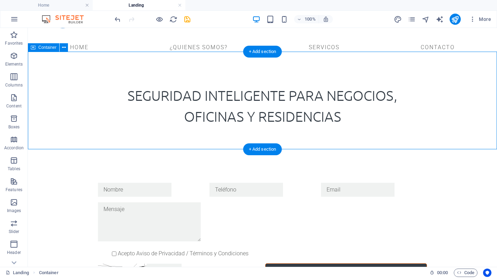
scroll to position [41, 0]
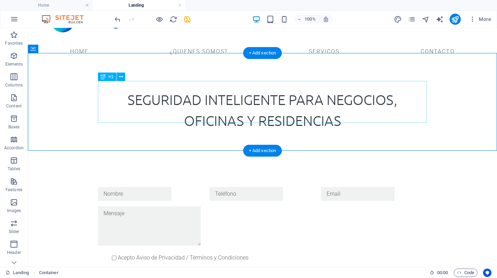
click at [208, 114] on div "Seguridad Inteligente para Negocios, Oficinas y Residencias" at bounding box center [262, 110] width 329 height 42
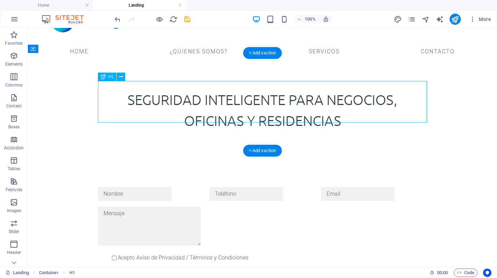
click at [208, 114] on div "Seguridad Inteligente para Negocios, Oficinas y Residencias" at bounding box center [262, 110] width 329 height 42
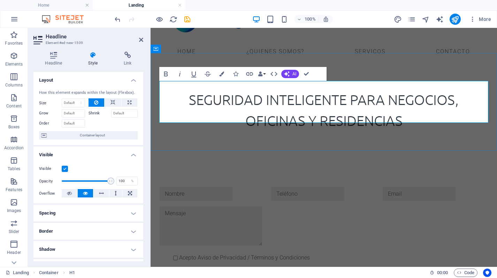
click at [193, 93] on span "Seguridad Inteligente para Negocios, Oficinas y Residencias" at bounding box center [324, 110] width 270 height 38
click at [63, 52] on icon at bounding box center [53, 55] width 40 height 7
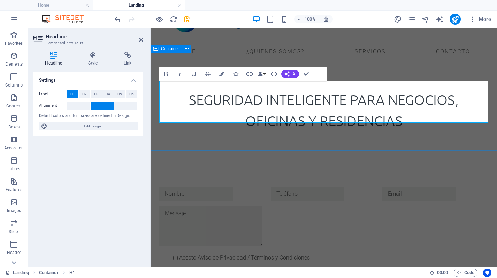
click at [218, 136] on div "Seguridad Inteligente para Negocios, Oficinas y Residencias" at bounding box center [323, 110] width 346 height 98
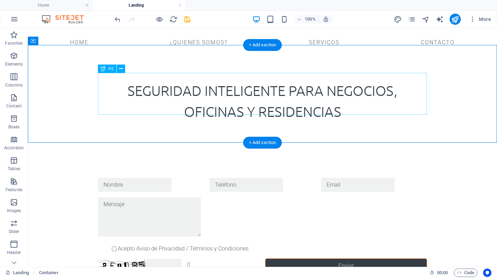
scroll to position [50, 0]
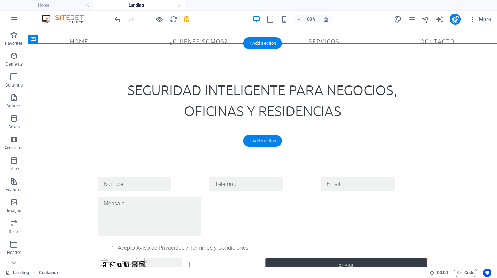
click at [261, 139] on div "+ Add section" at bounding box center [262, 141] width 39 height 12
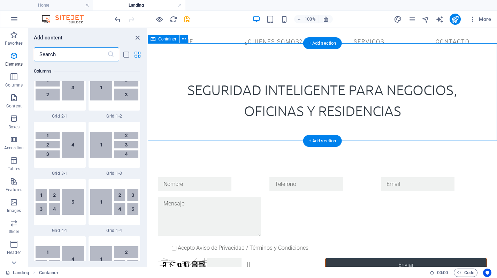
scroll to position [1218, 0]
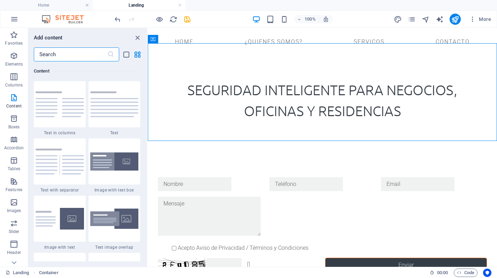
click at [65, 54] on input "text" at bounding box center [70, 54] width 73 height 14
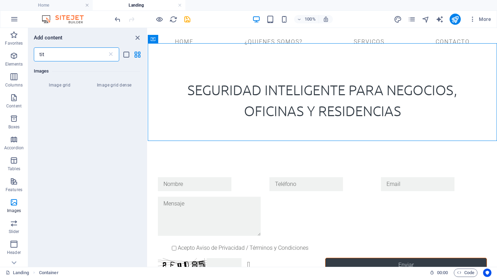
scroll to position [0, 0]
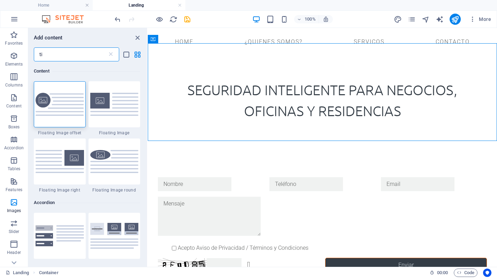
type input "t"
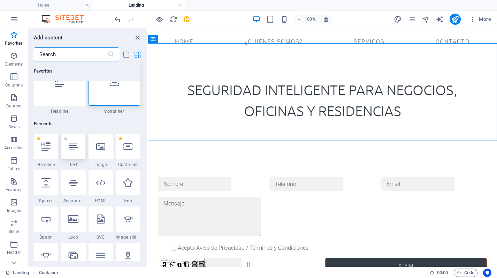
scroll to position [15, 0]
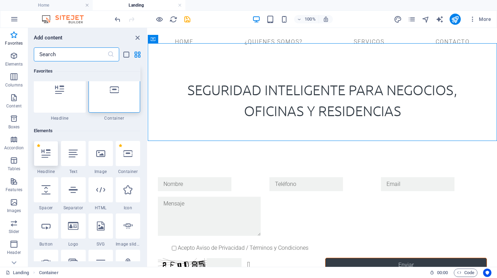
click at [48, 154] on icon at bounding box center [45, 153] width 9 height 9
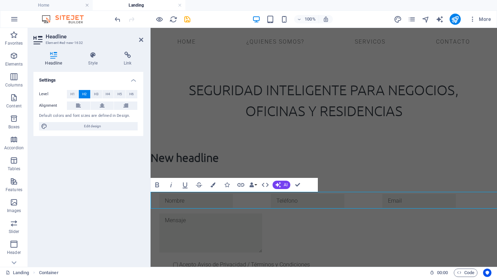
scroll to position [0, 0]
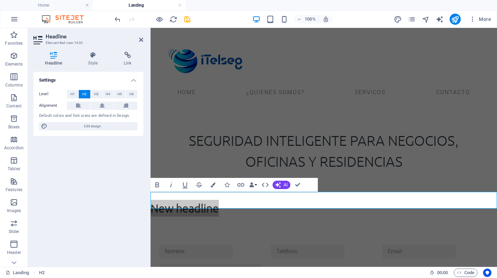
click at [86, 94] on span "H2" at bounding box center [84, 94] width 5 height 8
click at [213, 203] on h2 "New headline" at bounding box center [323, 208] width 346 height 17
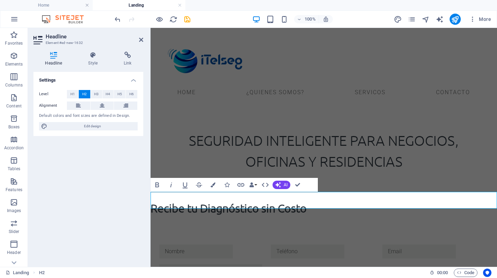
click at [194, 202] on h2 "Recibe tu Diagnóstico sin Costo" at bounding box center [323, 208] width 346 height 17
click at [192, 201] on h2 "Recibe tu Diagnóstico sin Costo" at bounding box center [323, 208] width 346 height 17
click at [263, 200] on h2 "Recibe un Diagnóstico sin Costo" at bounding box center [323, 208] width 346 height 17
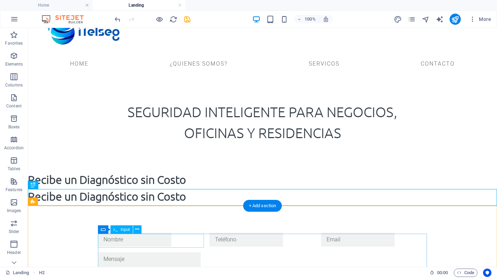
scroll to position [32, 0]
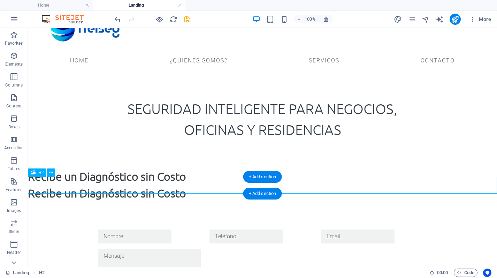
click at [104, 190] on div "Recibe un Diagnóstico sin Costo" at bounding box center [262, 193] width 469 height 17
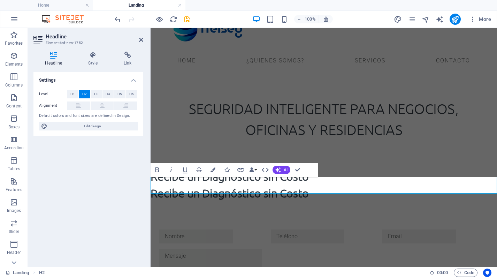
click at [263, 187] on h2 "Recibe un Diagnóstico sin Costo" at bounding box center [323, 193] width 346 height 17
click at [279, 185] on h2 "Recibe un Diagnóstico de seguridad sin Costo" at bounding box center [323, 193] width 346 height 17
click at [94, 107] on button at bounding box center [102, 105] width 23 height 8
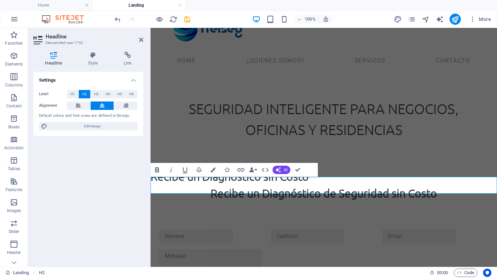
click at [154, 170] on icon "button" at bounding box center [157, 169] width 8 height 8
click at [256, 188] on h2 "Recibe un Diagnóstico de S ​ eguridad sin Costo" at bounding box center [323, 193] width 346 height 17
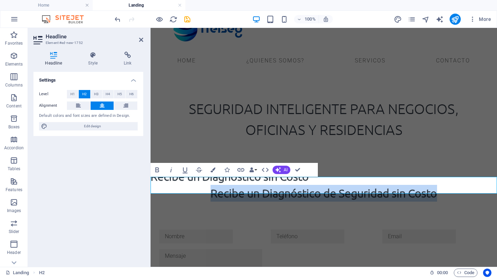
click at [256, 188] on h2 "Recibe un Diagnóstico de S ​ eguridad sin Costo" at bounding box center [323, 193] width 346 height 17
click at [157, 172] on icon "button" at bounding box center [157, 169] width 4 height 5
click at [154, 170] on icon "button" at bounding box center [157, 169] width 8 height 8
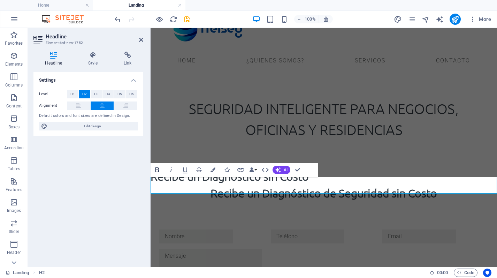
click at [154, 170] on icon "button" at bounding box center [157, 169] width 8 height 8
click at [160, 167] on icon "button" at bounding box center [157, 169] width 8 height 8
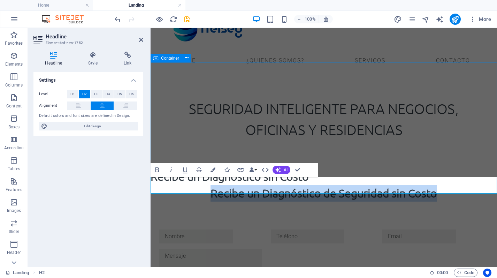
click at [186, 142] on div "Seguridad Inteligente para Negocios, Oficinas y Residencias" at bounding box center [323, 119] width 346 height 98
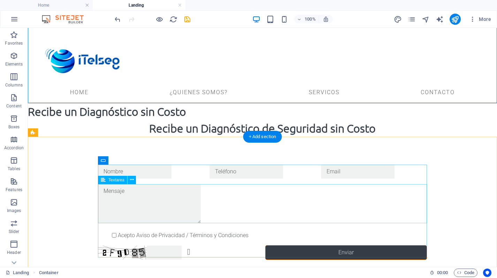
scroll to position [90, 0]
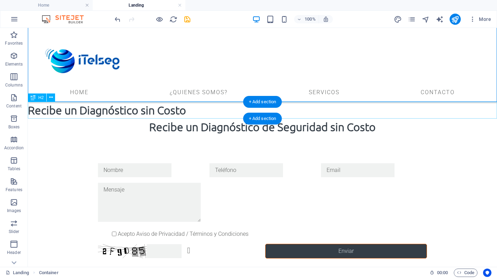
click at [168, 110] on div "Recibe un Diagnóstico sin Costo" at bounding box center [262, 110] width 469 height 17
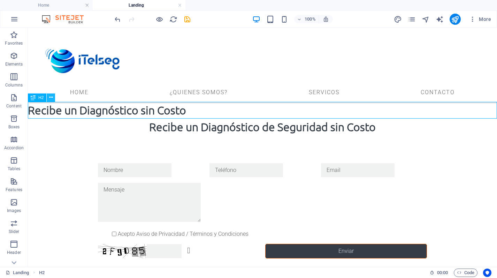
click at [51, 99] on icon at bounding box center [51, 97] width 4 height 7
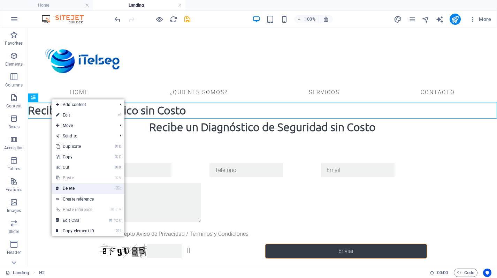
click at [76, 190] on link "⌦ Delete" at bounding box center [75, 188] width 47 height 10
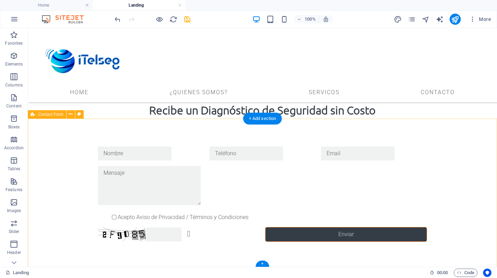
click at [172, 139] on div "Acepto Aviso de Privacidad / Términos y Condiciones ¿Ilegible? Regenerar Enviar" at bounding box center [262, 193] width 469 height 151
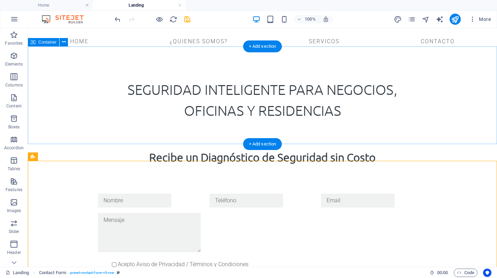
scroll to position [52, 0]
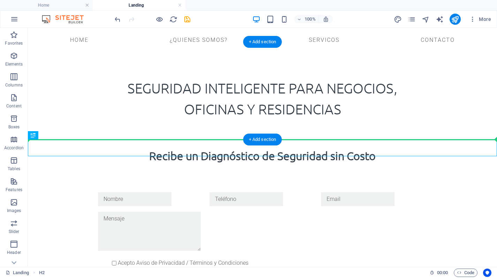
drag, startPoint x: 176, startPoint y: 149, endPoint x: 176, endPoint y: 123, distance: 25.8
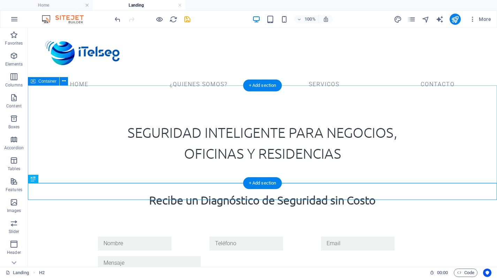
scroll to position [9, 0]
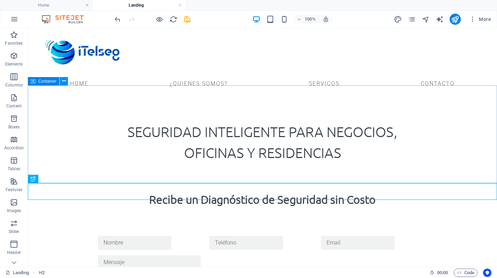
click at [63, 82] on icon at bounding box center [64, 80] width 4 height 7
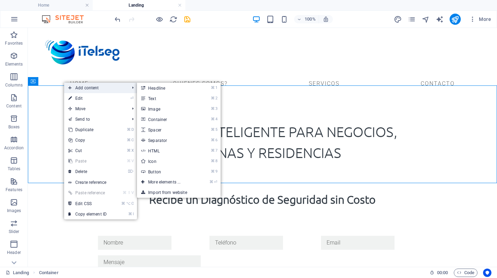
click at [91, 88] on span "Add content" at bounding box center [95, 88] width 62 height 10
click at [170, 90] on link "⌘ 1 Headline" at bounding box center [165, 88] width 57 height 10
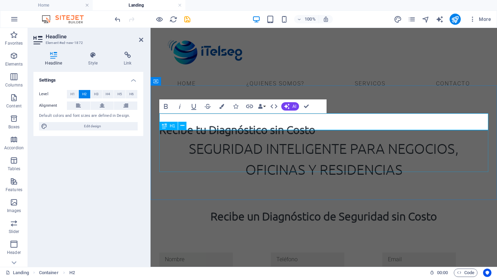
click at [209, 152] on div "Seguridad Inteligente para Negocios, Oficinas y Residencias" at bounding box center [323, 159] width 329 height 42
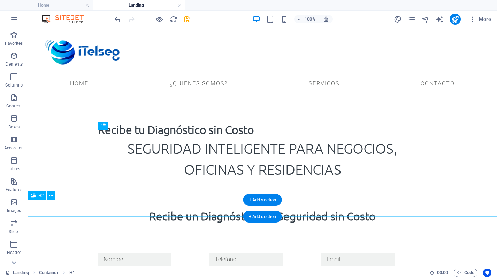
click at [208, 208] on div "Recibe un Diagnóstico de Seguridad sin Costo" at bounding box center [262, 216] width 469 height 17
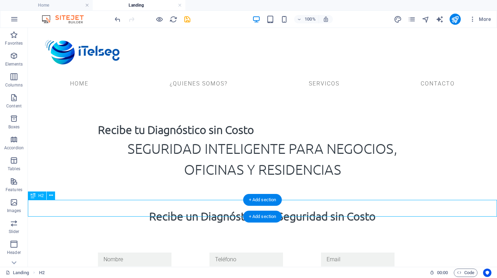
click at [208, 208] on div "Recibe un Diagnóstico de Seguridad sin Costo" at bounding box center [262, 216] width 469 height 17
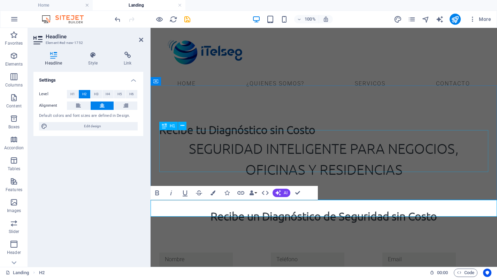
click at [187, 143] on div "Seguridad Inteligente para Negocios, Oficinas y Residencias" at bounding box center [323, 159] width 329 height 42
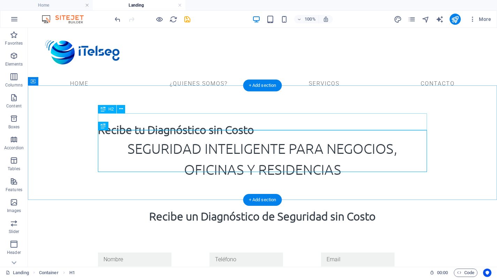
click at [169, 122] on div "Recibe tu Diagnóstico sin Costo" at bounding box center [262, 129] width 329 height 17
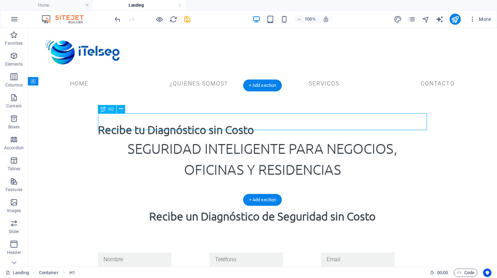
click at [169, 122] on div "Recibe tu Diagnóstico sin Costo" at bounding box center [262, 129] width 329 height 17
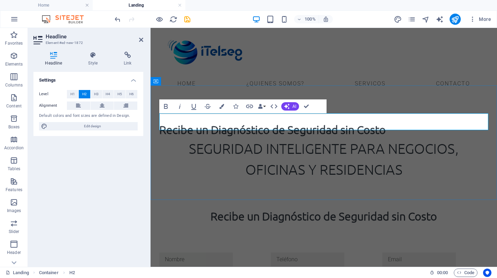
click at [172, 121] on h2 "Recibe un Diagnóstico de Seguridad sin Costo" at bounding box center [323, 129] width 329 height 17
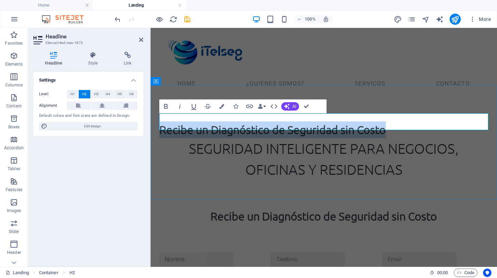
click at [172, 121] on h2 "Recibe un Diagnóstico de Seguridad sin Costo" at bounding box center [323, 129] width 329 height 17
click at [167, 108] on icon "button" at bounding box center [166, 106] width 8 height 8
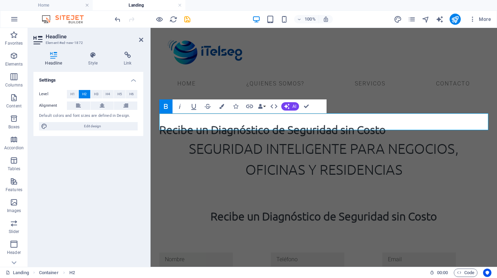
click at [167, 108] on icon "button" at bounding box center [166, 106] width 8 height 8
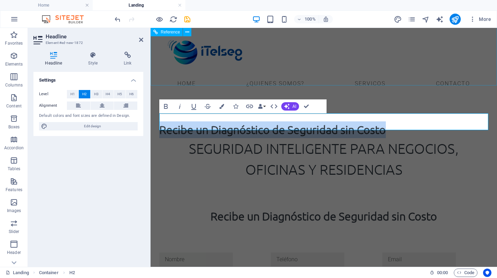
scroll to position [8, 0]
click at [277, 106] on icon "button" at bounding box center [274, 106] width 8 height 8
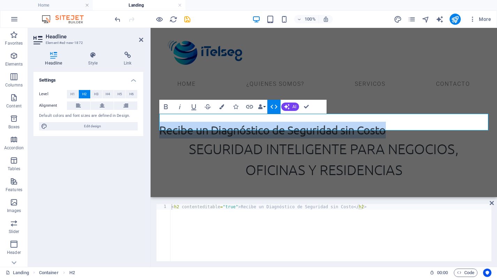
click at [277, 106] on icon "button" at bounding box center [274, 106] width 8 height 8
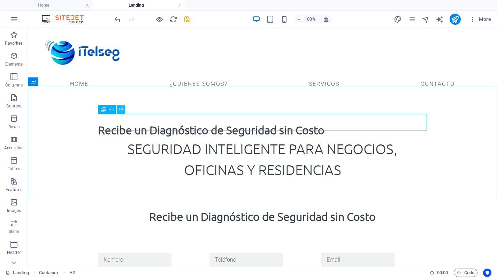
click at [118, 112] on button at bounding box center [121, 109] width 8 height 8
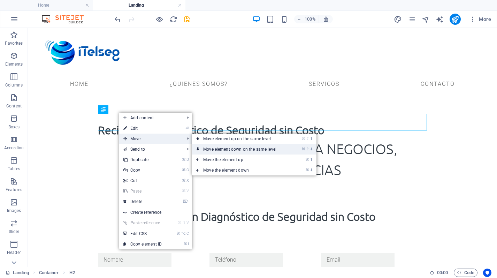
click at [215, 147] on link "⌘ ⇧ ⬇ Move element down on the same level" at bounding box center [241, 149] width 98 height 10
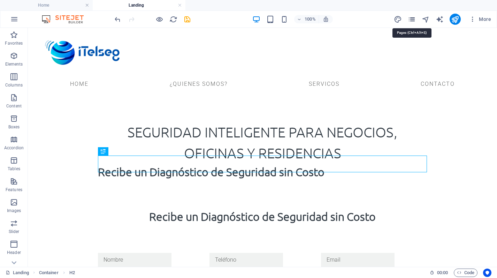
click at [410, 18] on icon "pages" at bounding box center [411, 19] width 8 height 8
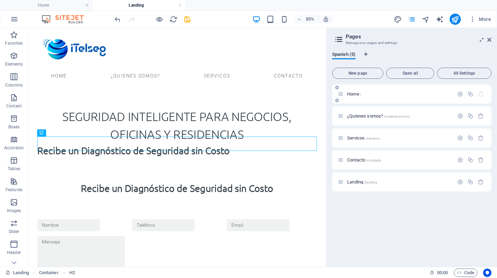
click at [356, 94] on span "Home /" at bounding box center [354, 93] width 14 height 5
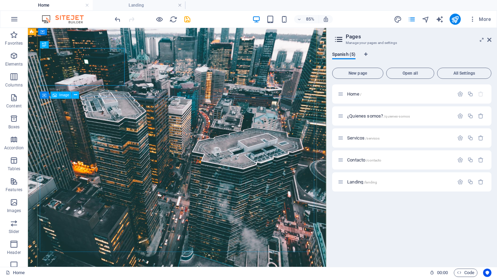
scroll to position [151, 0]
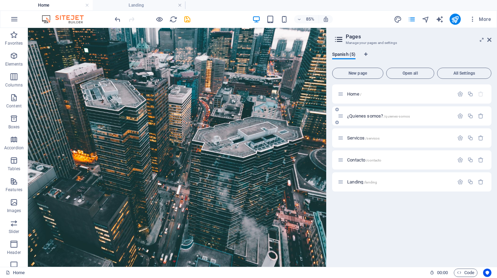
click at [358, 118] on span "¿Quienes somos? /quienes-somos" at bounding box center [378, 115] width 63 height 5
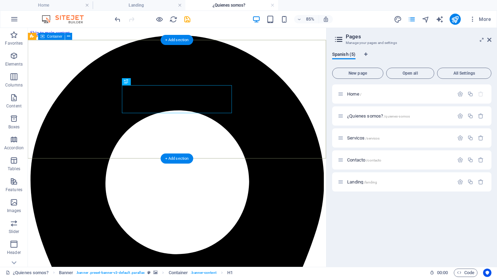
scroll to position [0, 0]
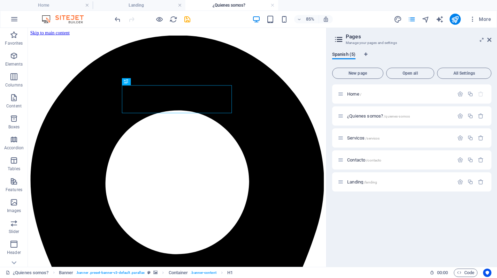
click at [489, 43] on header "Pages Manage your pages and settings" at bounding box center [412, 37] width 158 height 18
click at [489, 40] on icon at bounding box center [489, 40] width 4 height 6
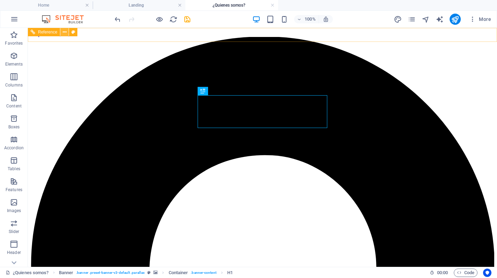
click at [64, 32] on icon at bounding box center [65, 32] width 4 height 7
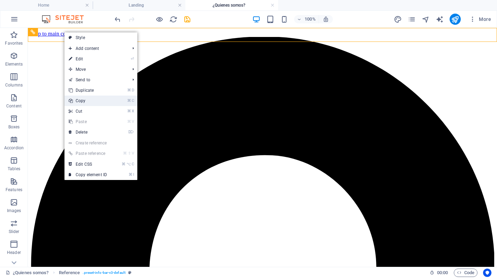
click at [89, 100] on link "⌘ C Copy" at bounding box center [87, 100] width 47 height 10
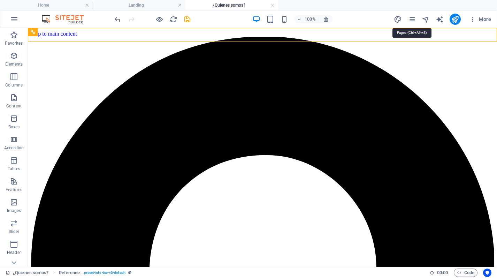
click at [412, 20] on icon "pages" at bounding box center [411, 19] width 8 height 8
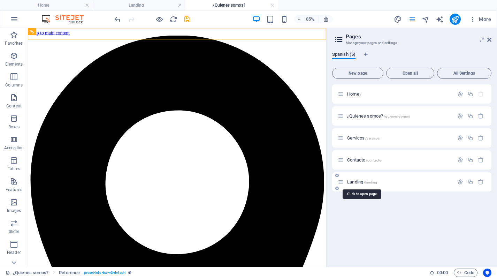
click at [360, 184] on span "Landing /landing" at bounding box center [362, 181] width 30 height 5
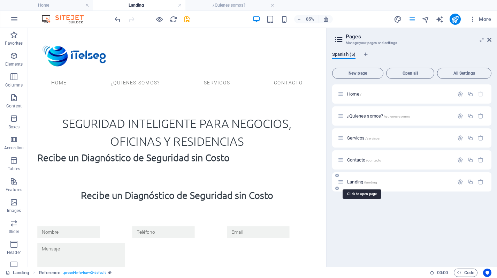
scroll to position [8, 0]
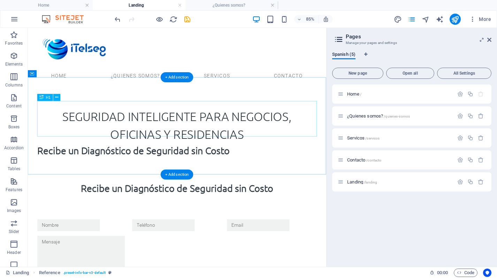
click at [170, 122] on div "Seguridad Inteligente para Negocios, Oficinas y Residencias" at bounding box center [203, 143] width 329 height 42
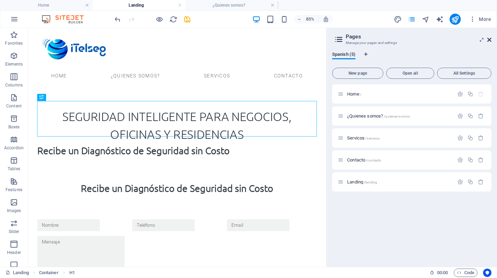
click at [489, 39] on icon at bounding box center [489, 40] width 4 height 6
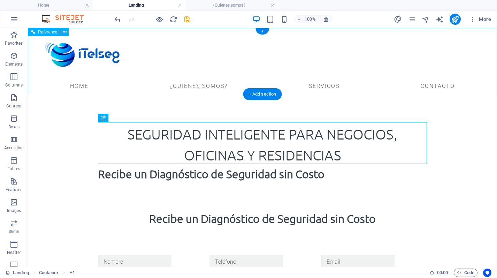
scroll to position [0, 0]
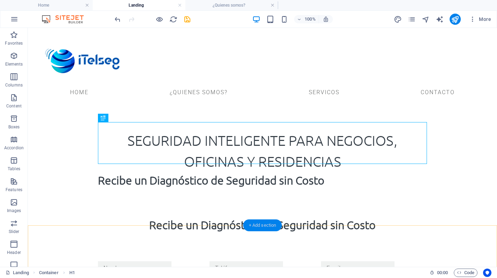
click at [264, 227] on div "+ Add section" at bounding box center [262, 225] width 39 height 12
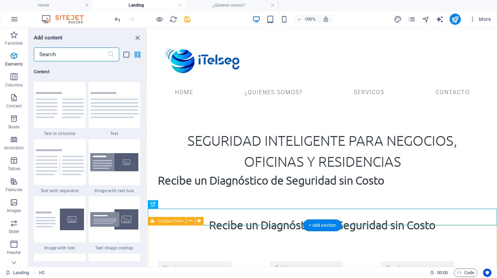
scroll to position [1218, 0]
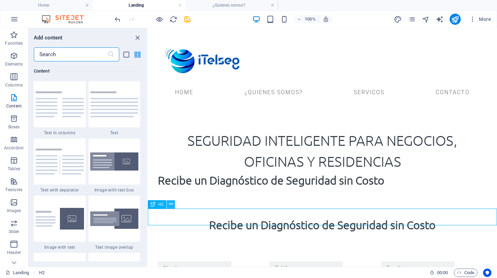
click at [170, 206] on icon at bounding box center [171, 203] width 4 height 7
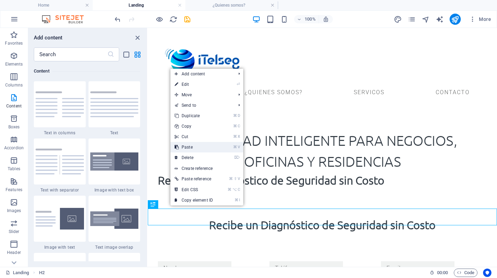
click at [188, 148] on link "⌘ V Paste" at bounding box center [193, 147] width 47 height 10
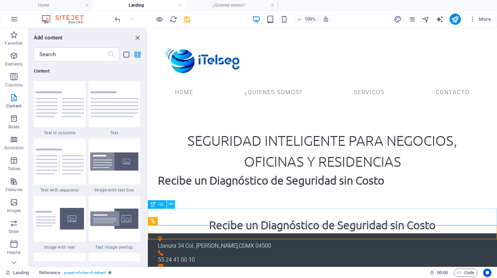
click at [172, 203] on icon at bounding box center [171, 203] width 4 height 7
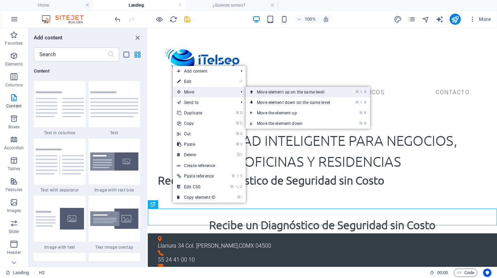
click at [258, 94] on link "⌘ ⇧ ⬆ Move element up on the same level" at bounding box center [295, 92] width 98 height 10
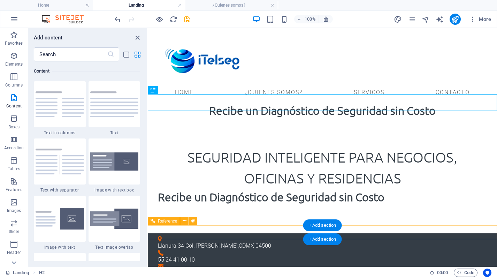
click at [223, 233] on div "Llanura 34 Col. [PERSON_NAME] , CDMX 04500 55 24 41 00 10 [EMAIL_ADDRESS][DOMAI…" at bounding box center [322, 256] width 349 height 46
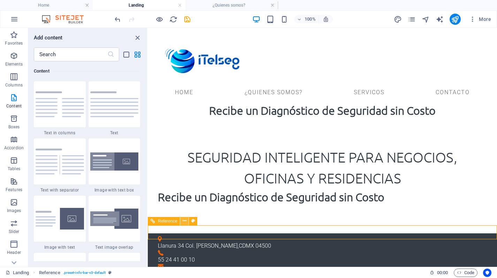
click at [183, 221] on icon at bounding box center [184, 220] width 4 height 7
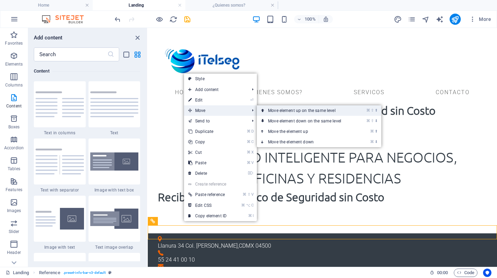
click at [287, 110] on link "⌘ ⇧ ⬆ Move element up on the same level" at bounding box center [306, 110] width 98 height 10
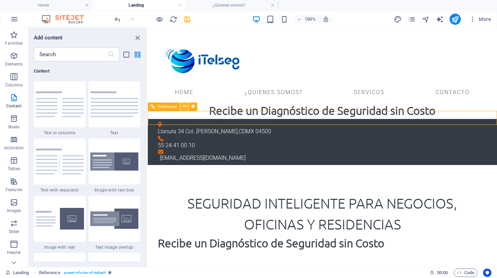
click at [185, 108] on icon at bounding box center [184, 106] width 4 height 7
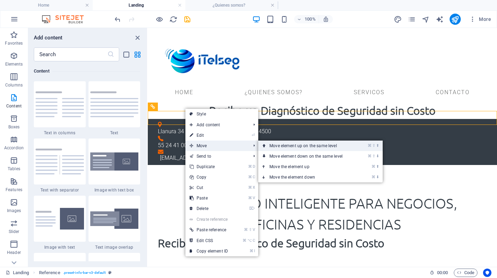
click at [290, 142] on link "⌘ ⇧ ⬆ Move element up on the same level" at bounding box center [307, 145] width 98 height 10
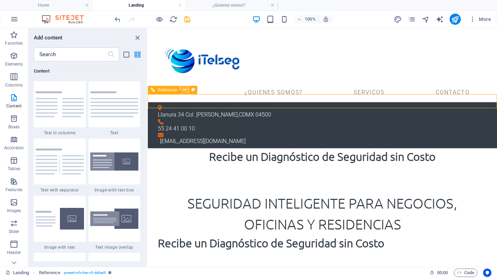
click at [184, 91] on icon at bounding box center [184, 89] width 4 height 7
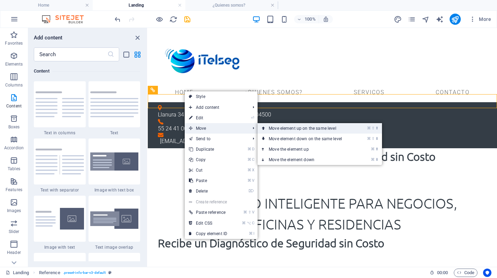
click at [284, 131] on link "⌘ ⇧ ⬆ Move element up on the same level" at bounding box center [306, 128] width 98 height 10
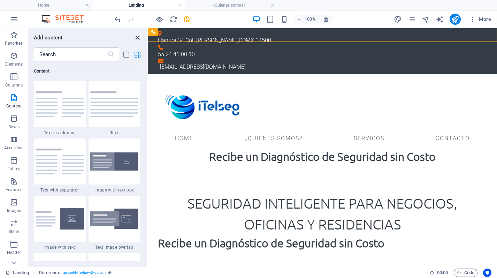
click at [137, 37] on icon "close panel" at bounding box center [137, 38] width 8 height 8
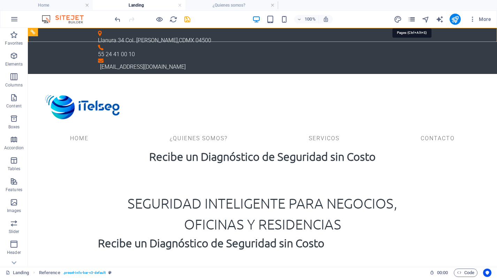
click at [411, 22] on icon "pages" at bounding box center [411, 19] width 8 height 8
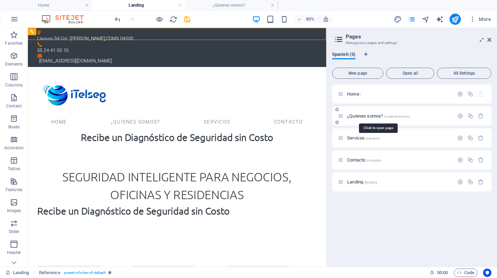
click at [368, 114] on span "¿Quienes somos? /quienes-somos" at bounding box center [378, 115] width 63 height 5
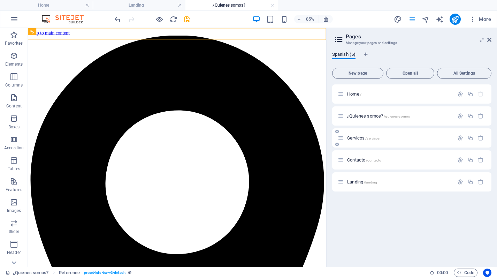
click at [359, 138] on span "Servicos /servicos" at bounding box center [363, 137] width 32 height 5
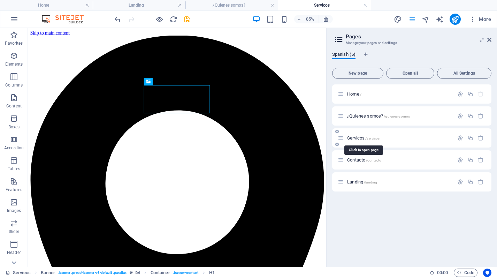
scroll to position [0, 0]
click at [359, 158] on span "Contacto /contacto" at bounding box center [364, 159] width 34 height 5
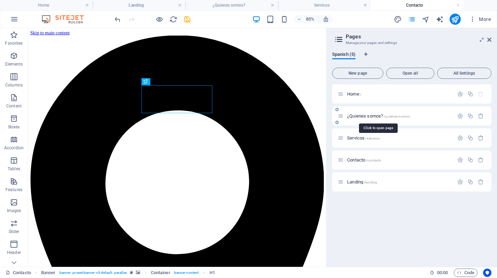
click at [361, 117] on span "¿Quienes somos? /quienes-somos" at bounding box center [378, 115] width 63 height 5
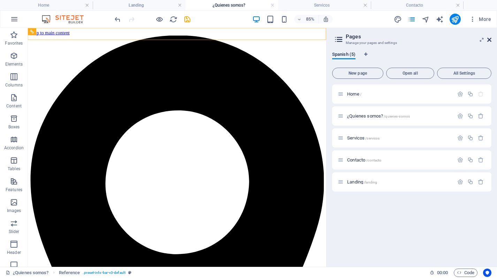
click at [489, 39] on icon at bounding box center [489, 40] width 4 height 6
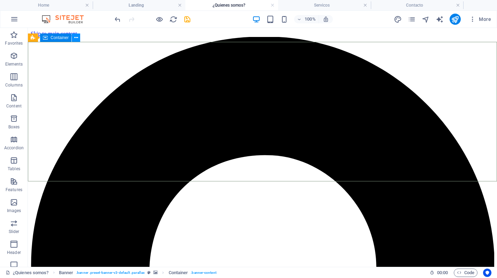
click at [77, 39] on icon at bounding box center [76, 37] width 4 height 7
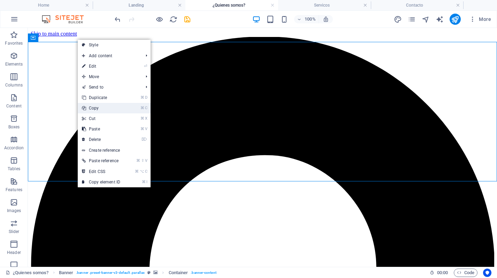
click at [94, 107] on link "⌘ C Copy" at bounding box center [101, 108] width 47 height 10
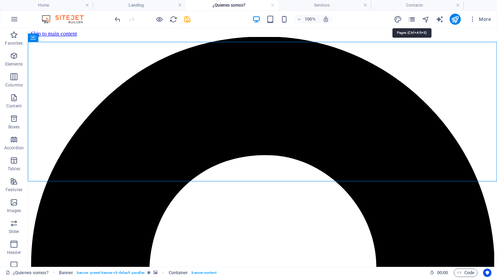
click at [411, 16] on icon "pages" at bounding box center [411, 19] width 8 height 8
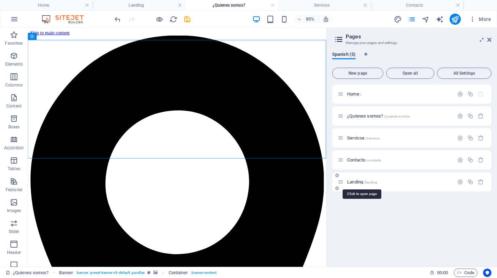
click at [357, 181] on span "Landing /landing" at bounding box center [362, 181] width 30 height 5
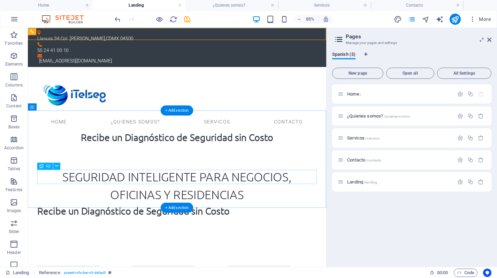
click at [212, 234] on div "Recibe un Diagnóstico de Seguridad sin Costo" at bounding box center [203, 242] width 329 height 17
click at [56, 165] on icon at bounding box center [56, 166] width 3 height 6
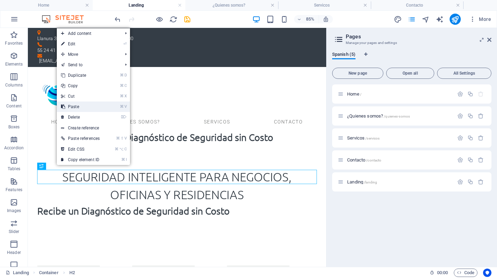
click at [97, 110] on link "⌘ V Paste" at bounding box center [80, 106] width 47 height 10
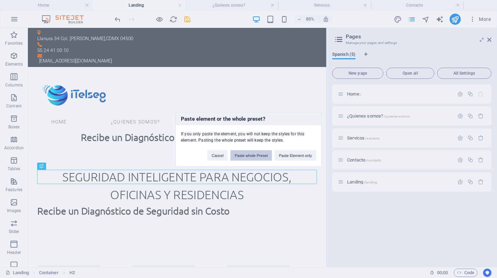
click at [261, 157] on button "Paste whole Preset" at bounding box center [250, 155] width 41 height 10
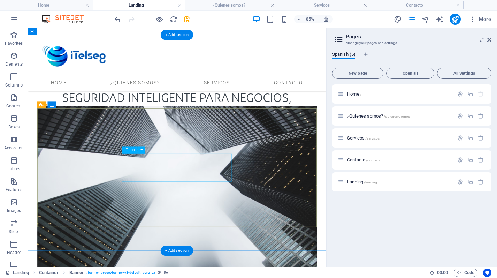
scroll to position [80, 0]
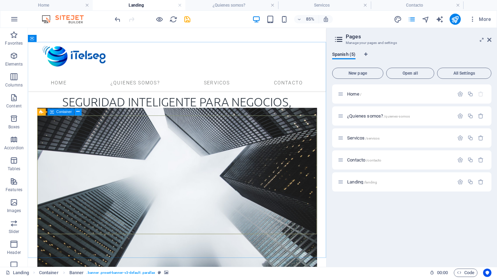
click at [76, 113] on icon at bounding box center [77, 111] width 3 height 6
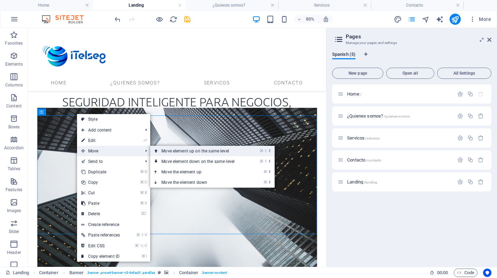
click at [188, 155] on link "⌘ ⇧ ⬆ Move element up on the same level" at bounding box center [199, 151] width 98 height 10
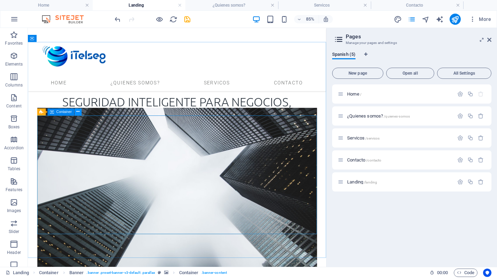
click at [77, 111] on icon at bounding box center [77, 111] width 3 height 6
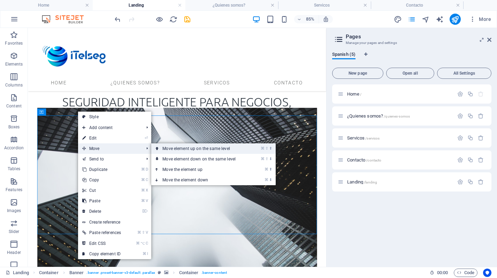
click at [177, 149] on link "⌘ ⇧ ⬆ Move element up on the same level" at bounding box center [200, 148] width 98 height 10
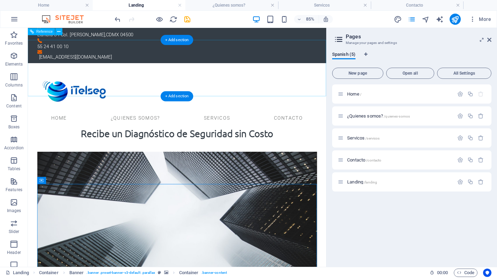
scroll to position [0, 0]
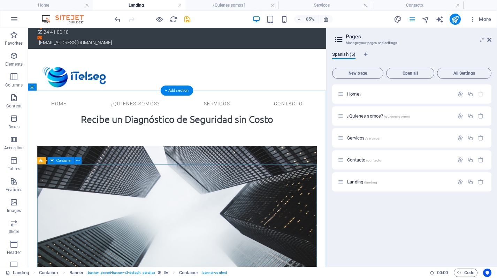
scroll to position [24, 0]
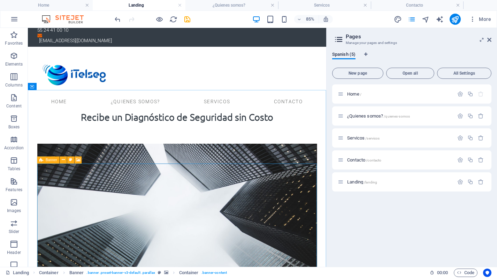
click at [42, 157] on icon at bounding box center [42, 159] width 4 height 7
click at [65, 158] on button at bounding box center [63, 159] width 7 height 7
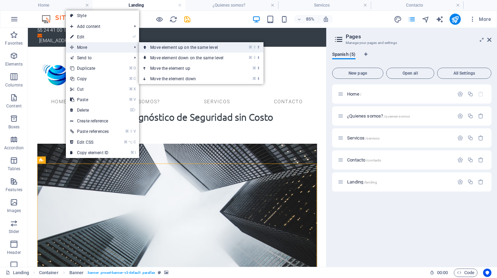
click at [159, 49] on link "⌘ ⇧ ⬆ Move element up on the same level" at bounding box center [188, 47] width 98 height 10
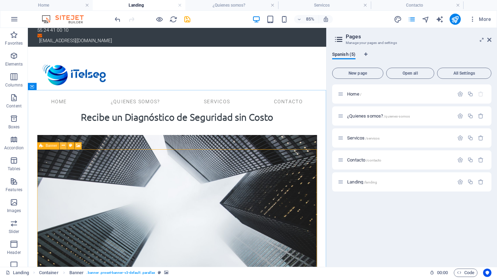
click at [64, 145] on icon at bounding box center [63, 145] width 3 height 6
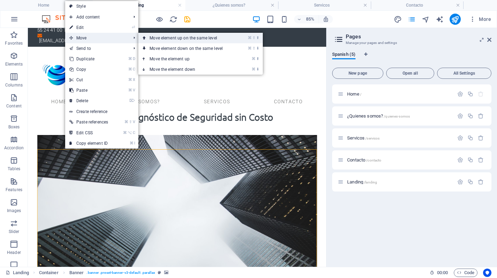
click at [148, 39] on link "⌘ ⇧ ⬆ Move element up on the same level" at bounding box center [187, 38] width 98 height 10
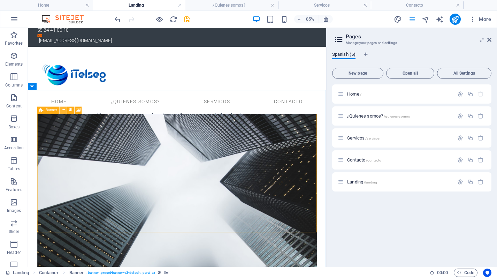
click at [63, 110] on icon at bounding box center [63, 110] width 3 height 6
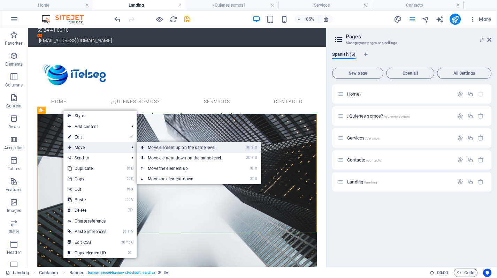
click at [160, 148] on link "⌘ ⇧ ⬆ Move element up on the same level" at bounding box center [186, 147] width 98 height 10
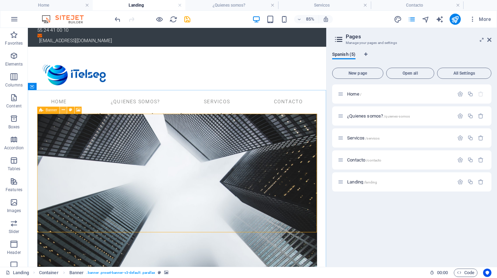
click at [61, 110] on button at bounding box center [63, 109] width 7 height 7
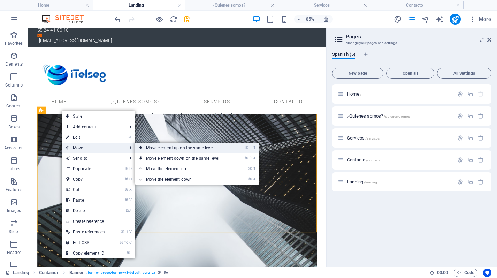
click at [155, 147] on link "⌘ ⇧ ⬆ Move element up on the same level" at bounding box center [184, 147] width 98 height 10
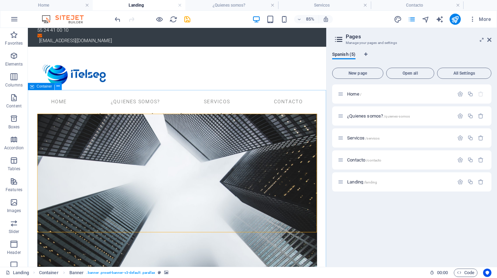
click at [58, 84] on icon at bounding box center [58, 86] width 3 height 6
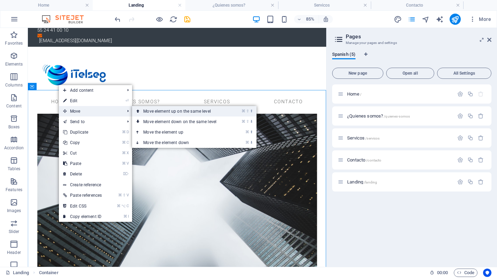
click at [171, 114] on link "⌘ ⇧ ⬆ Move element up on the same level" at bounding box center [181, 111] width 98 height 10
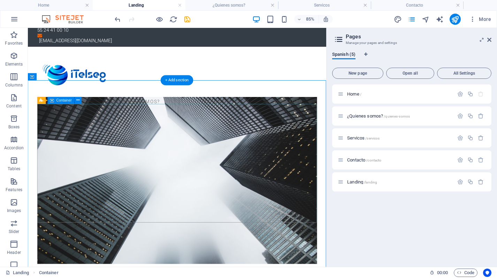
scroll to position [0, 0]
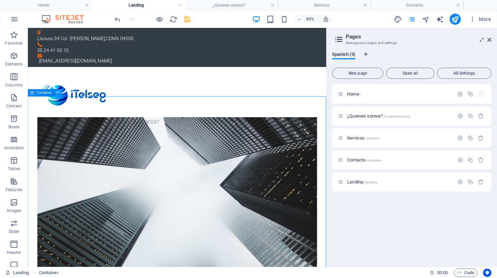
click at [58, 93] on icon at bounding box center [58, 92] width 3 height 6
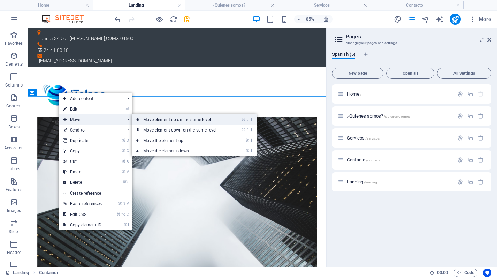
click at [179, 119] on link "⌘ ⇧ ⬆ Move element up on the same level" at bounding box center [181, 119] width 98 height 10
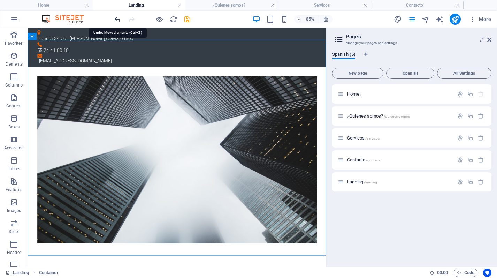
click at [115, 18] on icon "undo" at bounding box center [118, 19] width 8 height 8
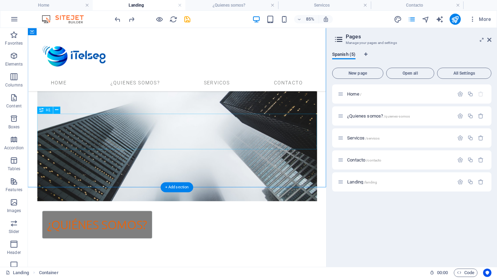
scroll to position [145, 0]
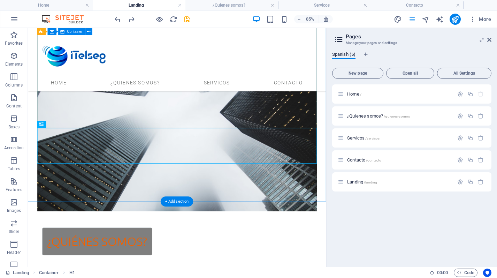
scroll to position [130, 0]
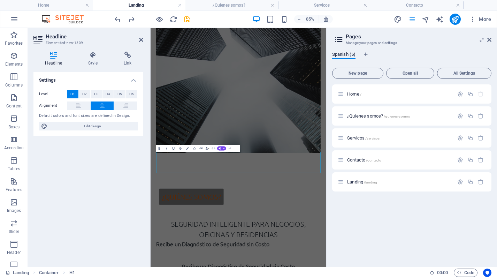
scroll to position [0, 0]
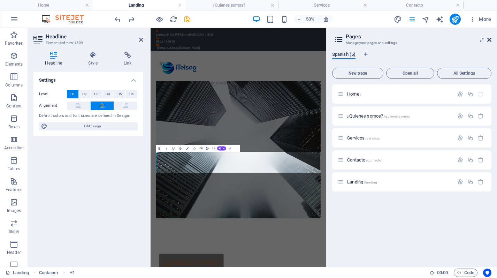
click at [488, 40] on icon at bounding box center [489, 40] width 4 height 6
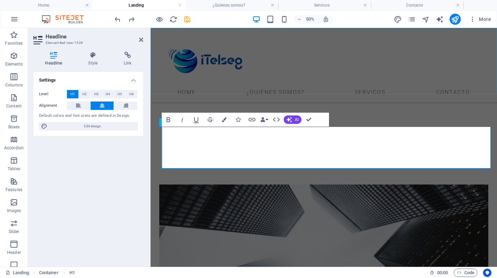
scroll to position [149, 0]
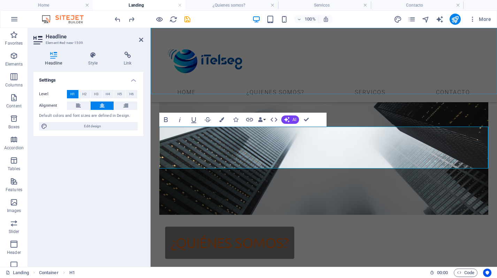
click at [299, 81] on div "Home ¿Quienes somos? Servicos Contacto" at bounding box center [323, 65] width 346 height 74
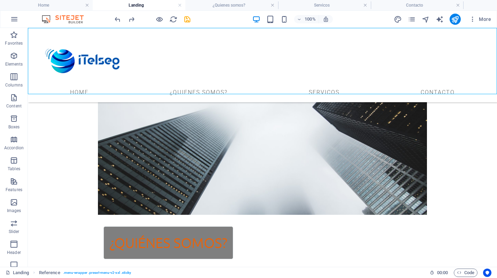
click at [299, 81] on div "Home ¿Quienes somos? Servicos Contacto" at bounding box center [262, 65] width 469 height 74
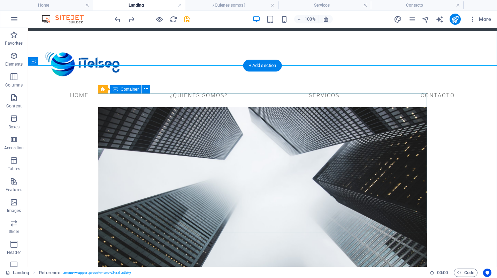
scroll to position [44, 0]
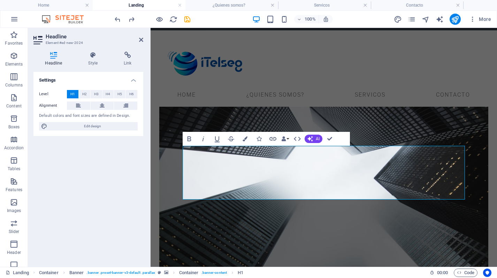
scroll to position [33, 0]
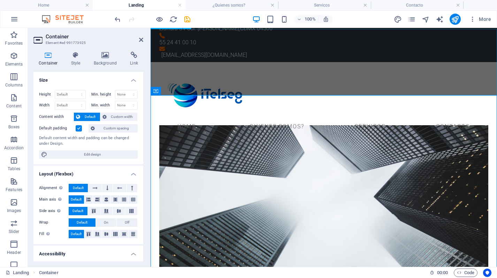
scroll to position [0, 0]
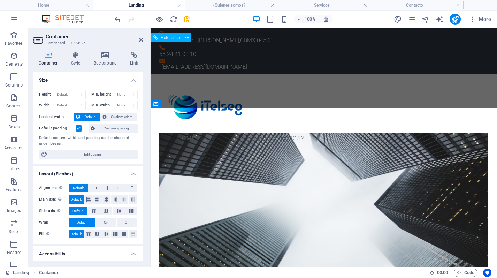
click at [201, 80] on figure at bounding box center [323, 106] width 335 height 55
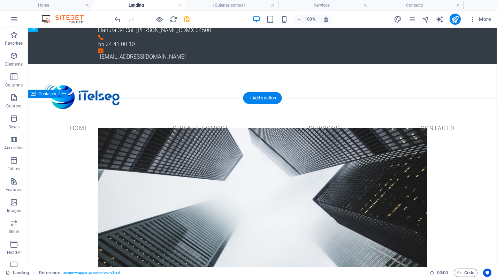
scroll to position [15, 0]
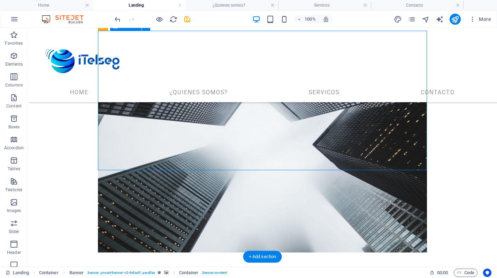
scroll to position [115, 0]
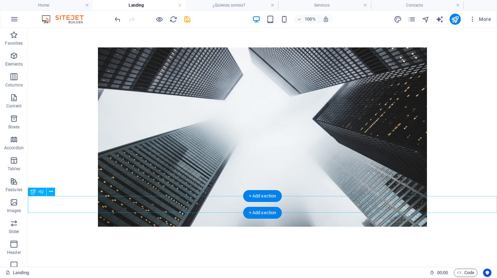
scroll to position [0, 0]
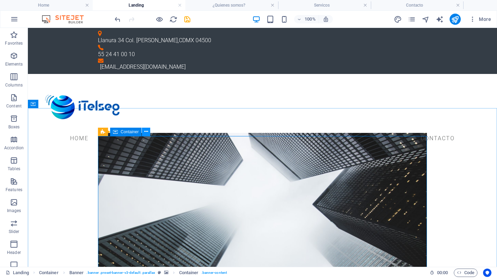
click at [149, 131] on button at bounding box center [146, 131] width 8 height 8
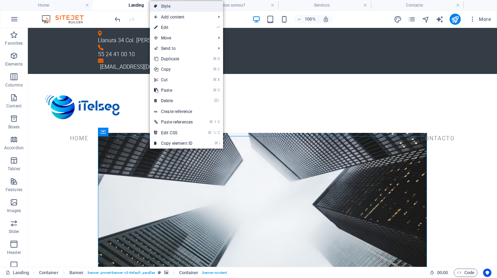
click at [193, 11] on link "Style" at bounding box center [186, 6] width 73 height 10
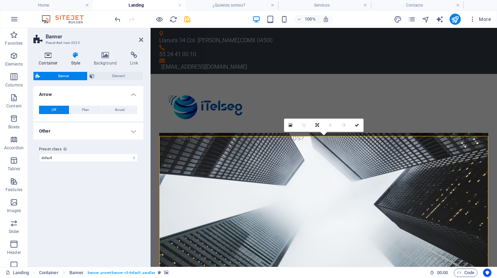
click at [52, 52] on icon at bounding box center [48, 55] width 30 height 7
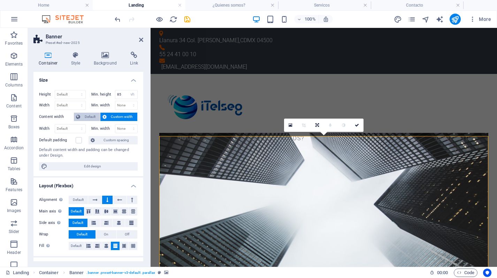
click at [89, 115] on span "Default" at bounding box center [90, 116] width 16 height 8
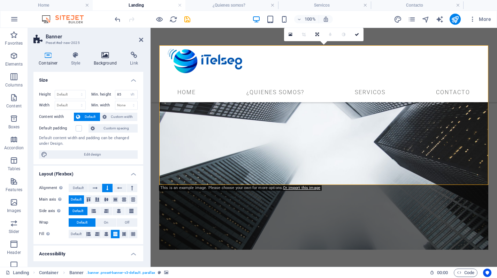
click at [103, 56] on icon at bounding box center [105, 55] width 34 height 7
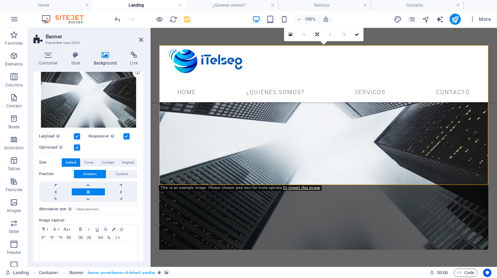
scroll to position [78, 0]
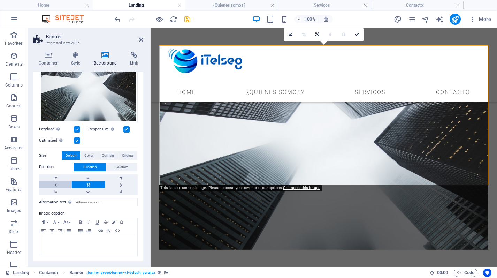
click at [51, 182] on link at bounding box center [55, 184] width 33 height 7
click at [96, 183] on link at bounding box center [88, 184] width 33 height 7
click at [91, 156] on span "Cover" at bounding box center [88, 155] width 9 height 8
click at [139, 37] on icon at bounding box center [141, 40] width 4 height 6
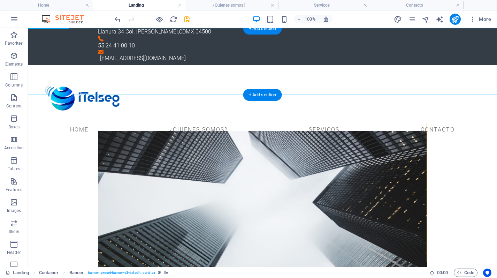
scroll to position [19, 0]
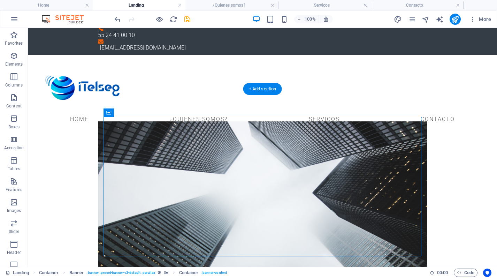
click at [100, 122] on figure at bounding box center [262, 210] width 329 height 179
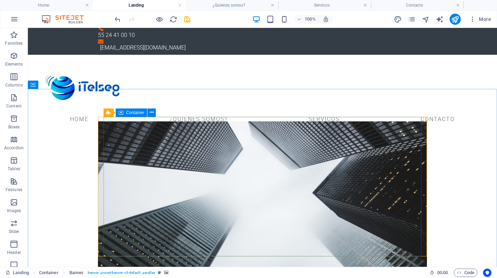
click at [138, 112] on span "Container" at bounding box center [135, 112] width 18 height 4
click at [132, 112] on span "Container" at bounding box center [135, 112] width 18 height 4
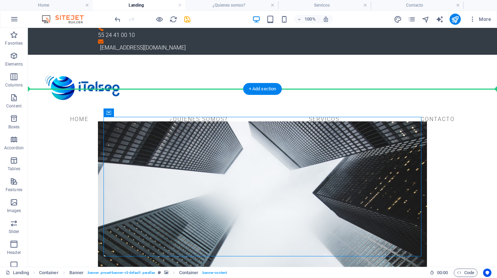
drag, startPoint x: 160, startPoint y: 140, endPoint x: 98, endPoint y: 101, distance: 72.9
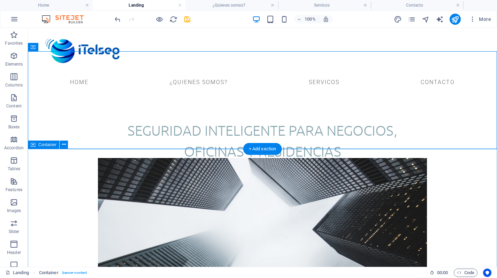
scroll to position [57, 0]
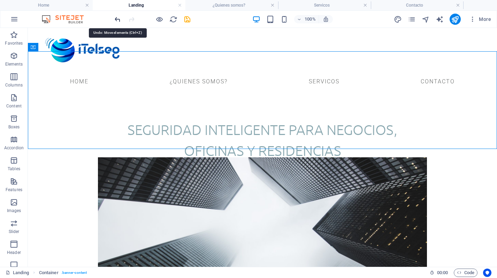
click at [114, 20] on icon "undo" at bounding box center [118, 19] width 8 height 8
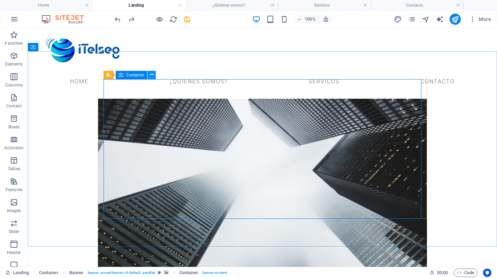
click at [151, 75] on icon at bounding box center [152, 74] width 4 height 7
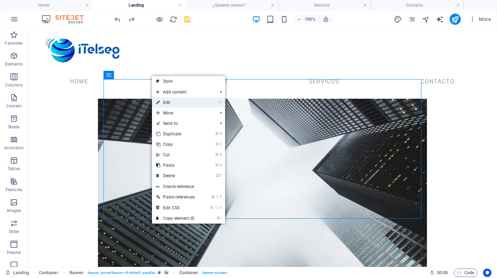
click at [185, 100] on link "⏎ Edit" at bounding box center [175, 102] width 47 height 10
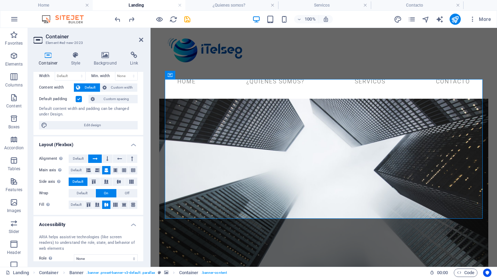
scroll to position [0, 0]
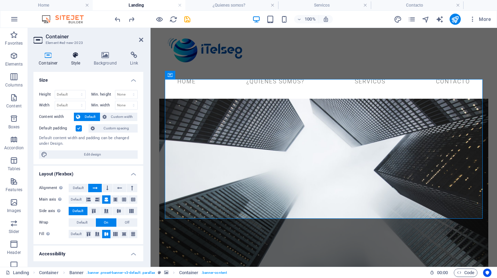
click at [71, 61] on h4 "Style" at bounding box center [77, 59] width 23 height 15
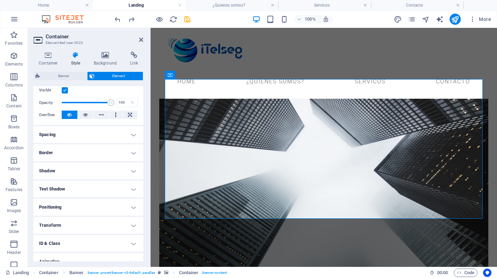
scroll to position [119, 0]
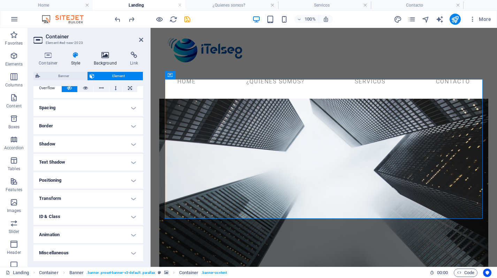
click at [113, 56] on icon at bounding box center [105, 55] width 34 height 7
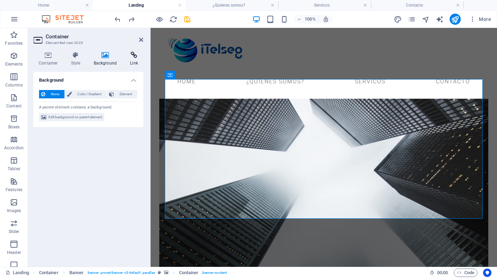
click at [133, 60] on h4 "Link" at bounding box center [134, 59] width 18 height 15
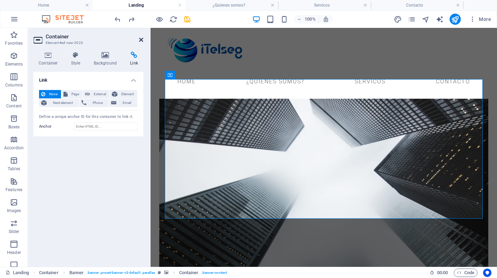
click at [141, 39] on icon at bounding box center [141, 40] width 4 height 6
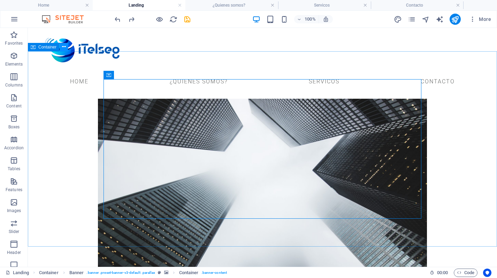
click at [62, 46] on icon at bounding box center [64, 46] width 4 height 7
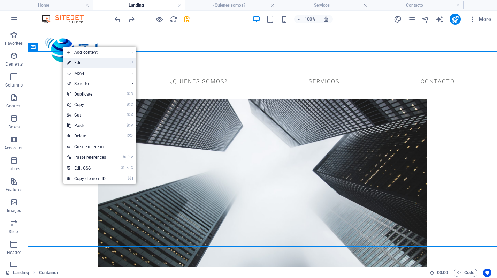
click at [106, 58] on link "⏎ Edit" at bounding box center [86, 62] width 47 height 10
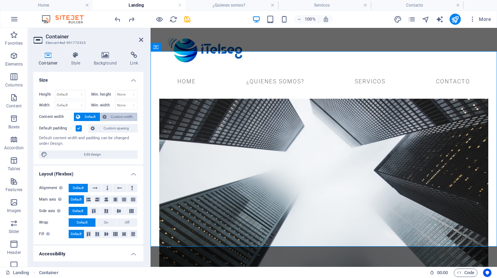
click at [111, 116] on span "Custom width" at bounding box center [122, 116] width 27 height 8
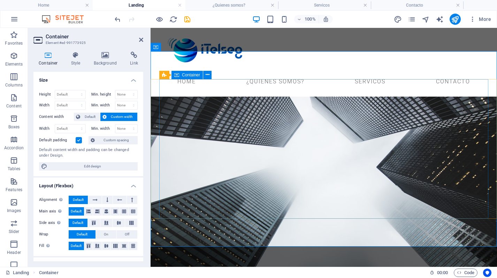
scroll to position [1, 0]
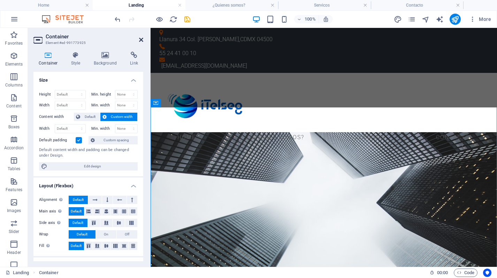
click at [141, 41] on icon at bounding box center [141, 40] width 4 height 6
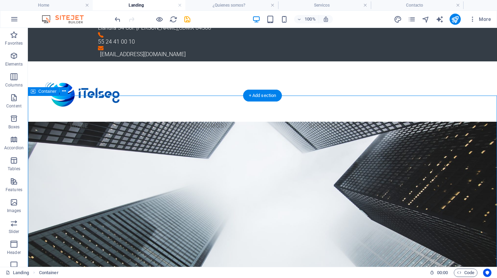
scroll to position [0, 0]
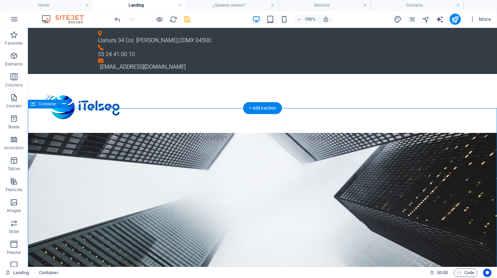
click at [44, 156] on figure at bounding box center [262, 222] width 469 height 179
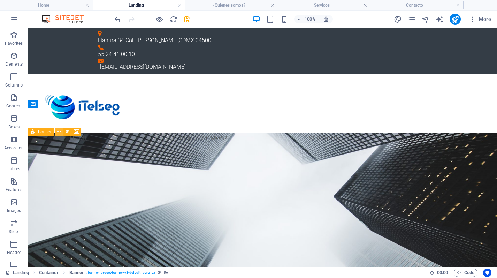
click at [57, 131] on icon at bounding box center [59, 131] width 4 height 7
click at [64, 131] on button at bounding box center [67, 131] width 8 height 8
select select "vh"
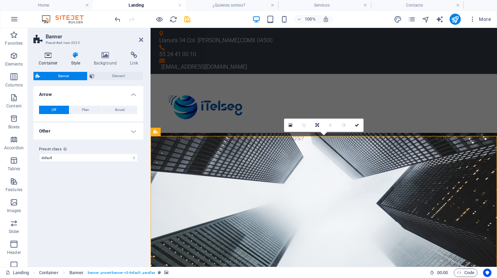
click at [52, 54] on icon at bounding box center [48, 55] width 30 height 7
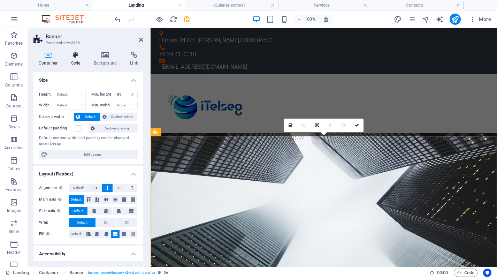
click at [78, 56] on icon at bounding box center [76, 55] width 20 height 7
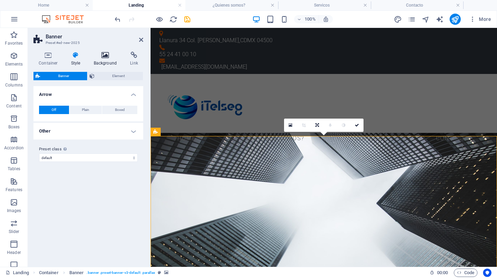
click at [102, 57] on icon at bounding box center [105, 55] width 34 height 7
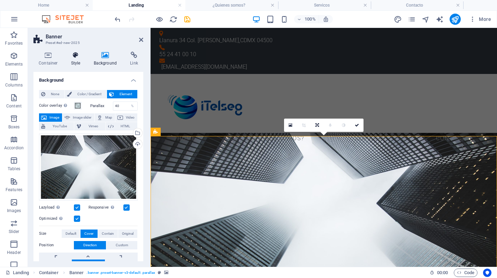
click at [71, 54] on icon at bounding box center [76, 55] width 20 height 7
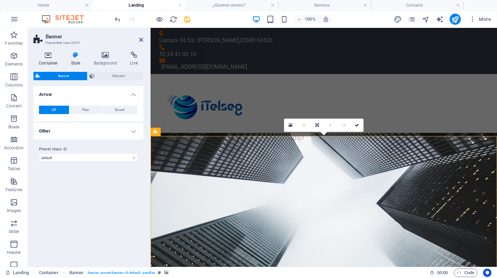
click at [49, 57] on icon at bounding box center [48, 55] width 30 height 7
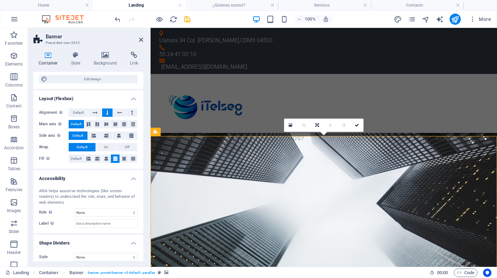
scroll to position [81, 0]
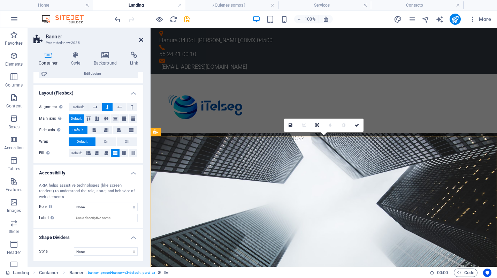
click at [142, 40] on icon at bounding box center [141, 40] width 4 height 6
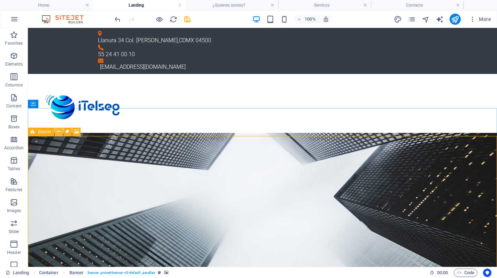
click at [61, 133] on button at bounding box center [59, 131] width 8 height 8
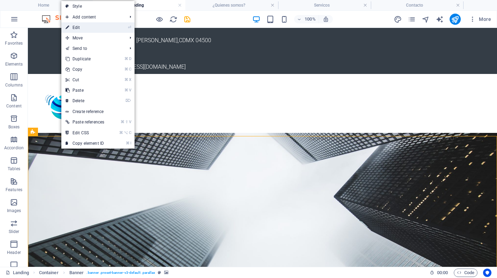
click at [93, 25] on link "⏎ Edit" at bounding box center [84, 27] width 47 height 10
select select "vh"
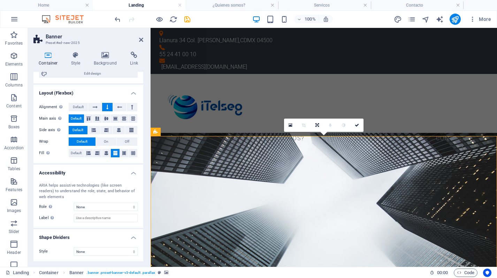
scroll to position [0, 0]
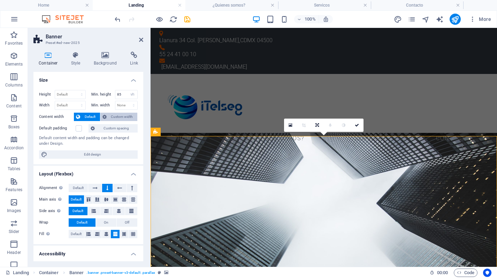
click at [122, 117] on span "Custom width" at bounding box center [122, 116] width 27 height 8
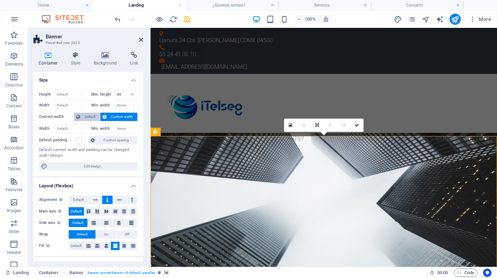
click at [87, 113] on span "Default" at bounding box center [90, 116] width 16 height 8
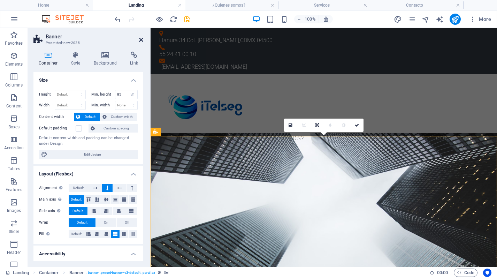
click at [142, 40] on icon at bounding box center [141, 40] width 4 height 6
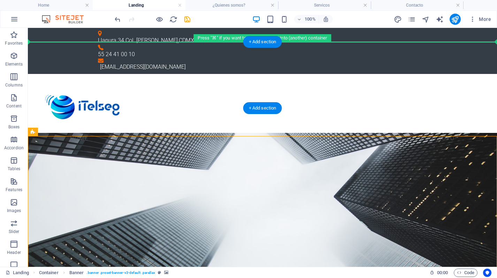
drag, startPoint x: 67, startPoint y: 159, endPoint x: 41, endPoint y: 64, distance: 98.2
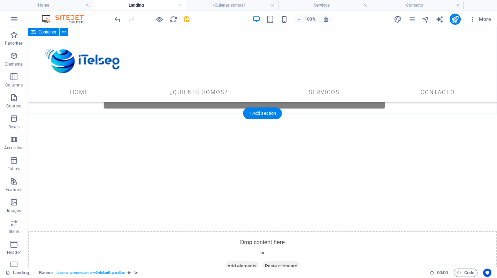
scroll to position [251, 0]
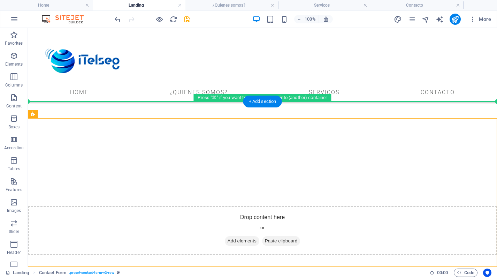
drag, startPoint x: 71, startPoint y: 141, endPoint x: 47, endPoint y: 96, distance: 51.1
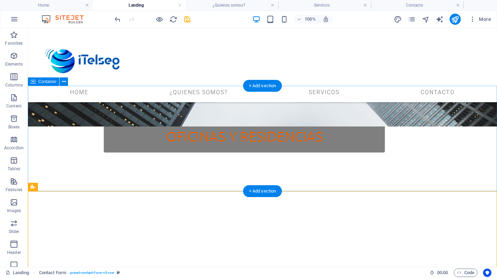
scroll to position [151, 0]
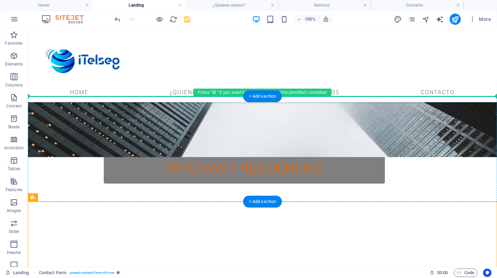
drag, startPoint x: 70, startPoint y: 225, endPoint x: 52, endPoint y: 134, distance: 92.4
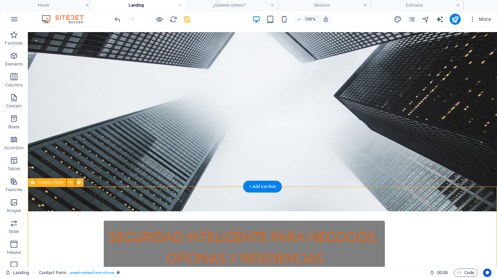
scroll to position [61, 0]
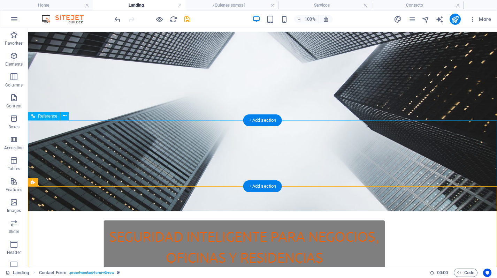
drag, startPoint x: 62, startPoint y: 210, endPoint x: 47, endPoint y: 126, distance: 84.8
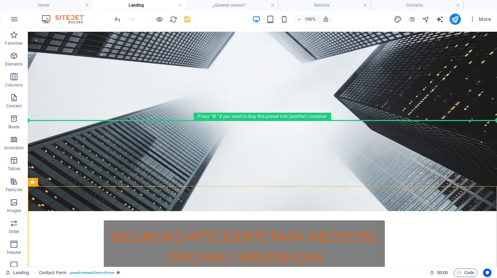
drag, startPoint x: 81, startPoint y: 209, endPoint x: 63, endPoint y: 115, distance: 95.7
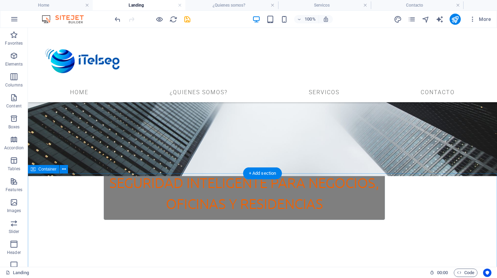
scroll to position [251, 0]
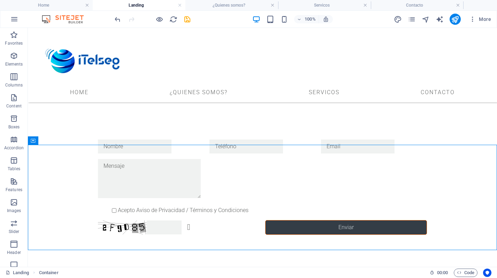
click at [106, 268] on div "Landing Container" at bounding box center [215, 272] width 418 height 8
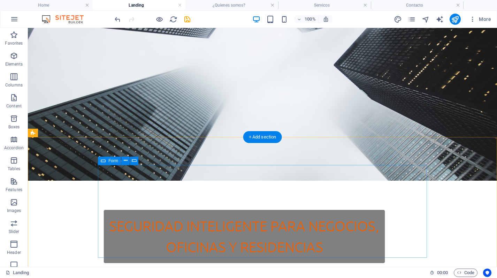
scroll to position [0, 0]
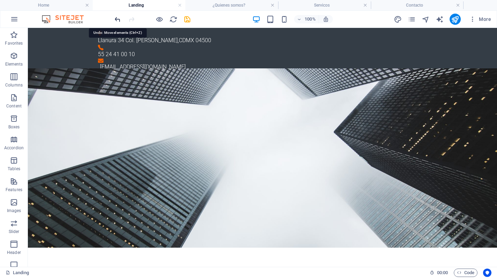
click at [118, 22] on icon "undo" at bounding box center [118, 19] width 8 height 8
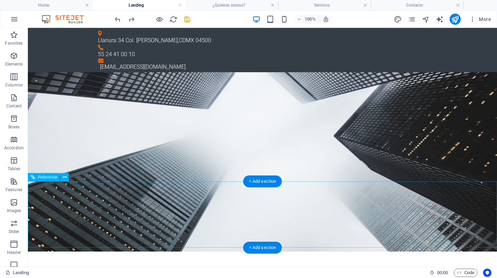
scroll to position [12, 0]
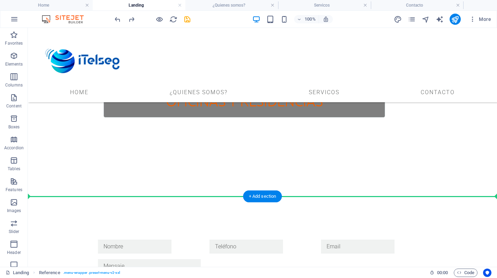
scroll to position [250, 0]
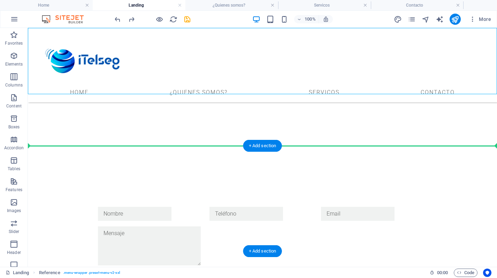
drag, startPoint x: 65, startPoint y: 193, endPoint x: 95, endPoint y: 160, distance: 44.6
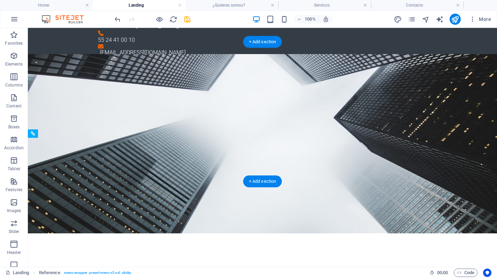
scroll to position [0, 0]
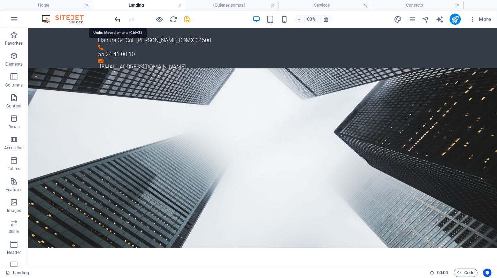
click at [116, 17] on icon "undo" at bounding box center [118, 19] width 8 height 8
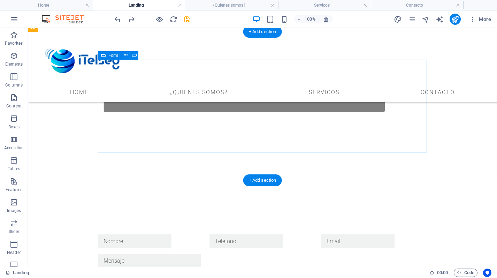
scroll to position [251, 0]
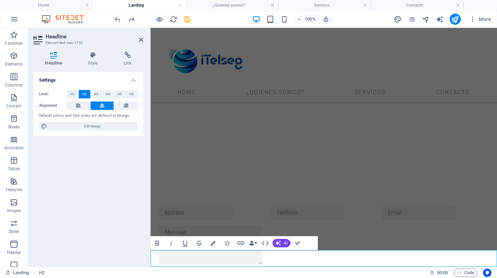
copy h2 "Recibe un Diagnóstico de Seguridad sin Costo"
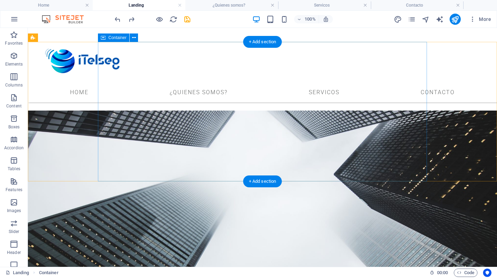
scroll to position [0, 0]
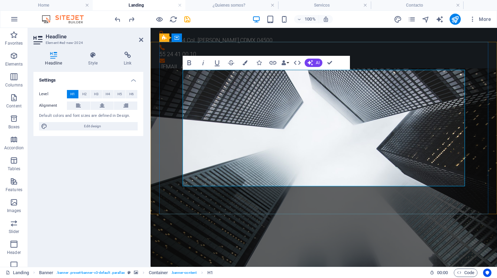
drag, startPoint x: 360, startPoint y: 175, endPoint x: 198, endPoint y: 151, distance: 164.0
click at [289, 64] on button "Data Bindings" at bounding box center [285, 63] width 10 height 14
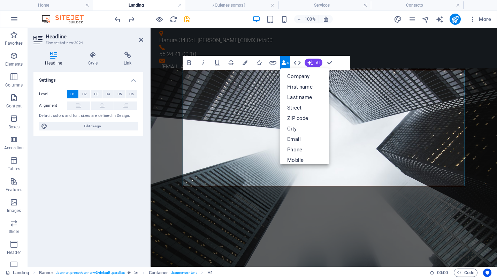
click at [289, 64] on button "Data Bindings" at bounding box center [285, 63] width 10 height 14
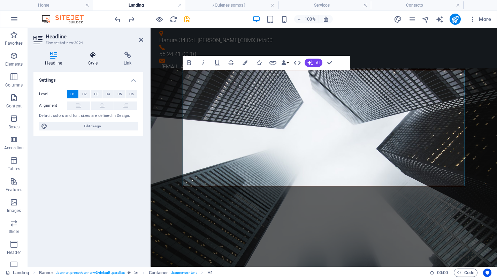
click at [90, 59] on h4 "Style" at bounding box center [95, 59] width 36 height 15
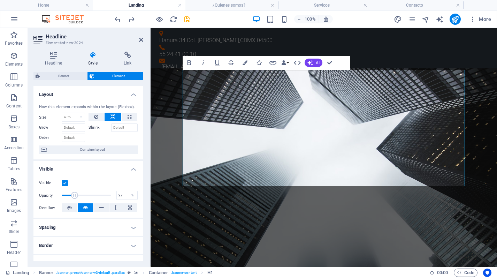
drag, startPoint x: 106, startPoint y: 195, endPoint x: 74, endPoint y: 193, distance: 31.4
click at [74, 193] on span at bounding box center [74, 195] width 7 height 7
type input "100"
drag, startPoint x: 74, startPoint y: 193, endPoint x: 131, endPoint y: 198, distance: 57.3
click at [131, 198] on div "Opacity 100 %" at bounding box center [88, 195] width 99 height 10
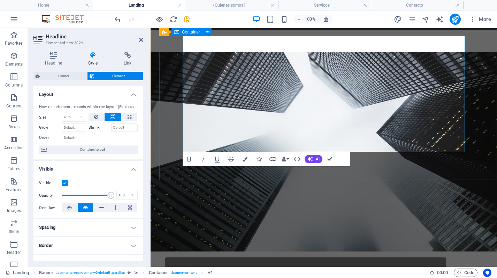
scroll to position [34, 0]
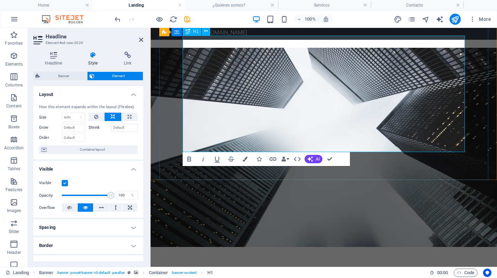
drag, startPoint x: 196, startPoint y: 114, endPoint x: 352, endPoint y: 145, distance: 158.3
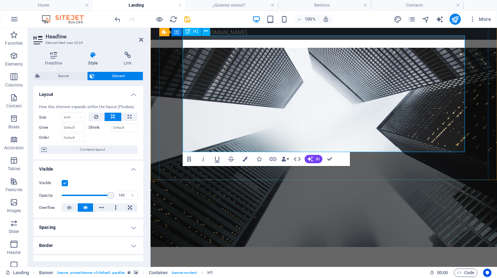
drag, startPoint x: 357, startPoint y: 140, endPoint x: 195, endPoint y: 117, distance: 163.9
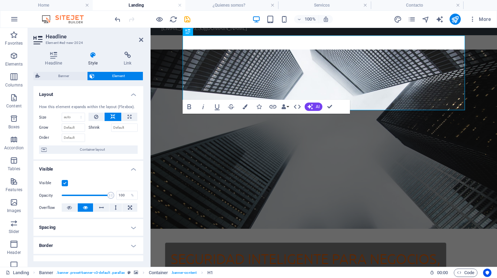
scroll to position [49, 0]
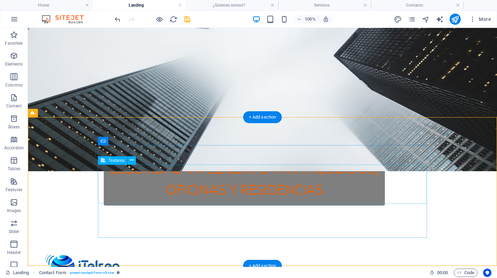
scroll to position [131, 0]
